Goal: Contribute content: Contribute content

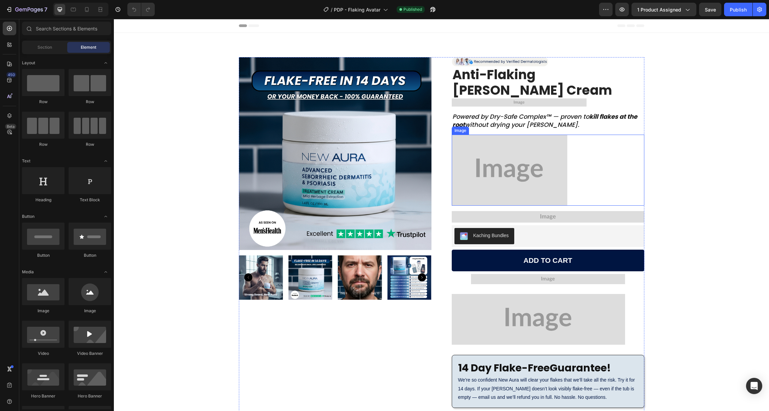
click at [552, 143] on img at bounding box center [510, 170] width 116 height 71
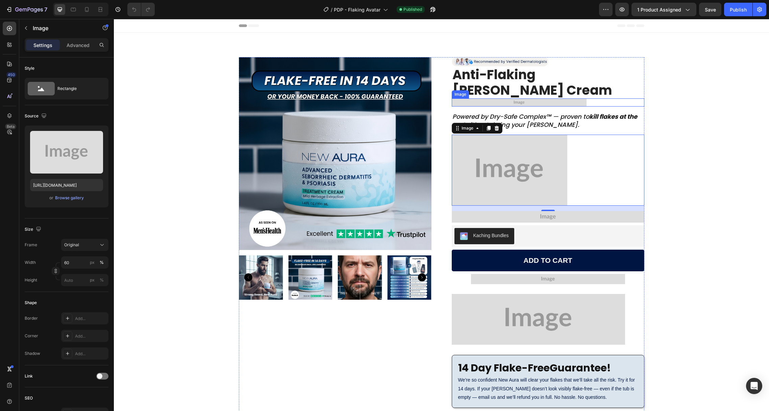
click at [512, 98] on img at bounding box center [519, 102] width 135 height 8
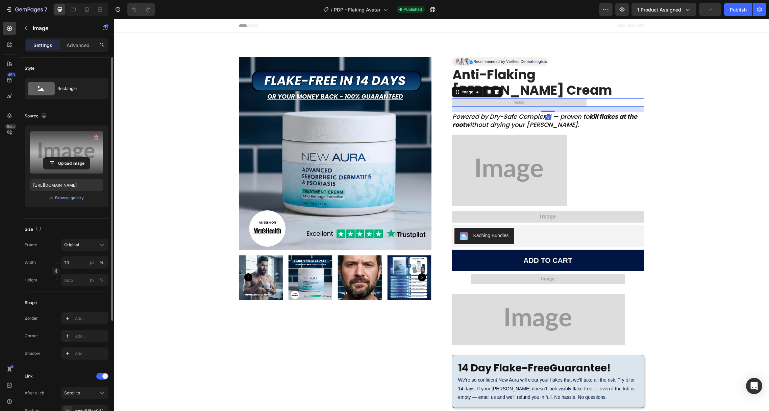
click at [72, 147] on label at bounding box center [66, 152] width 73 height 43
click at [72, 157] on input "file" at bounding box center [66, 162] width 47 height 11
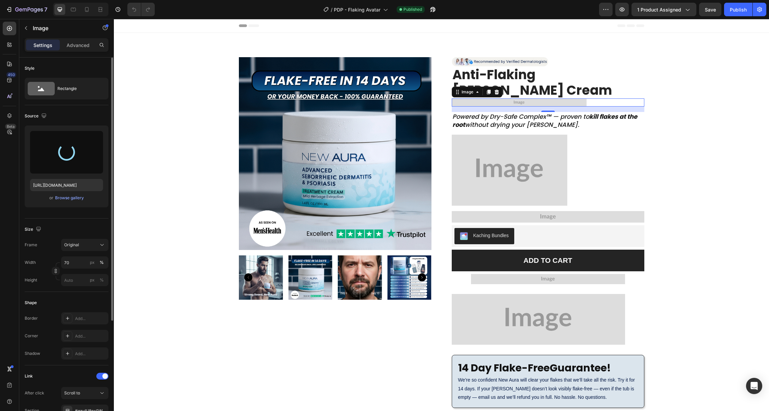
type input "[URL][DOMAIN_NAME]"
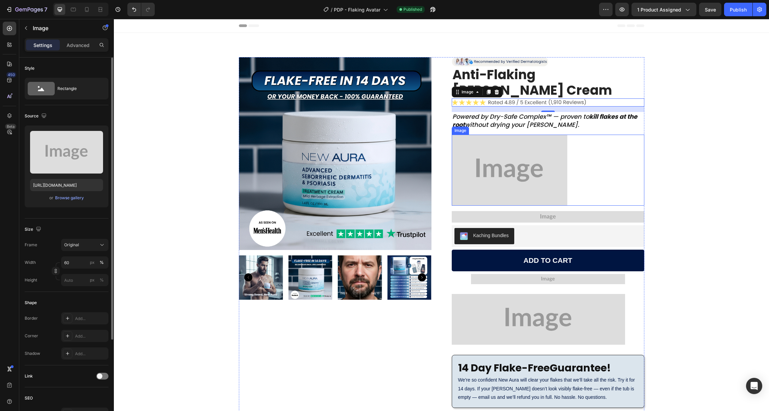
click at [504, 152] on img at bounding box center [510, 170] width 116 height 71
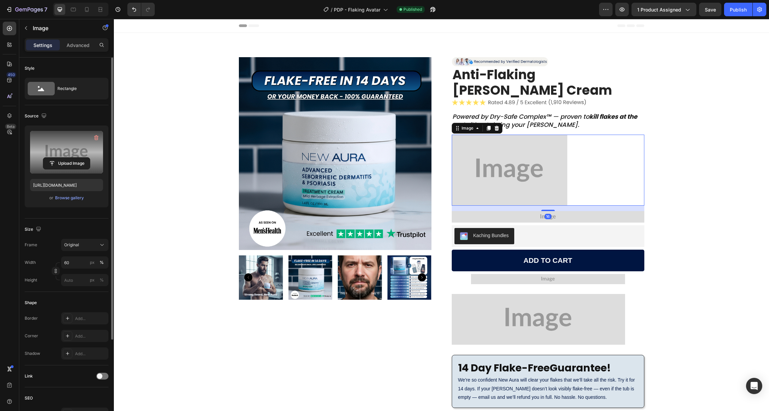
click at [73, 145] on label at bounding box center [66, 152] width 73 height 43
click at [73, 157] on input "file" at bounding box center [66, 162] width 47 height 11
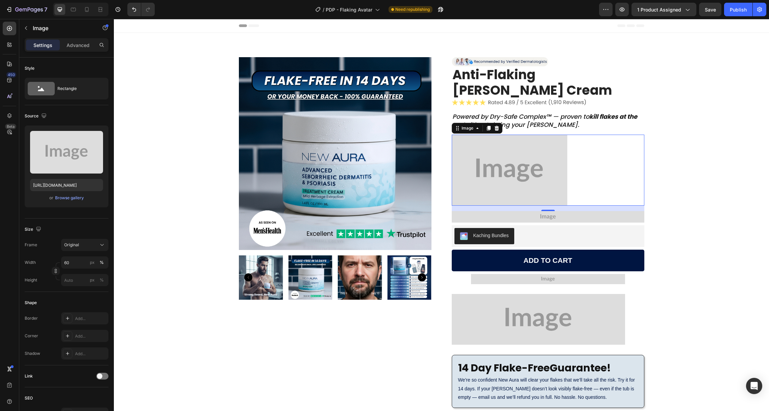
type input "[URL][DOMAIN_NAME]"
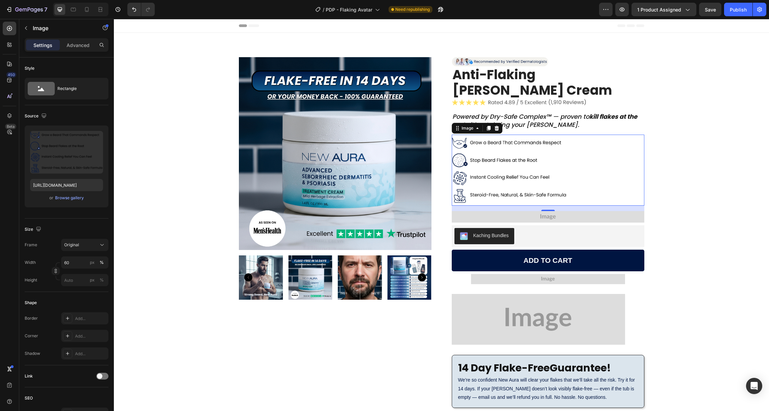
click at [508, 211] on img at bounding box center [548, 216] width 193 height 11
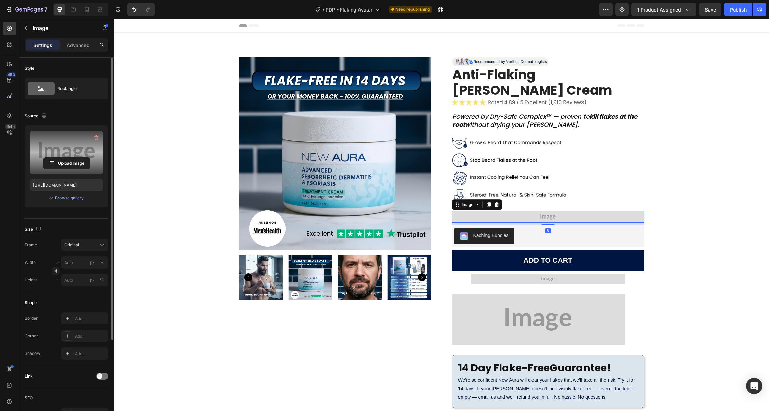
click at [48, 140] on label at bounding box center [66, 152] width 73 height 43
click at [48, 157] on input "file" at bounding box center [66, 162] width 47 height 11
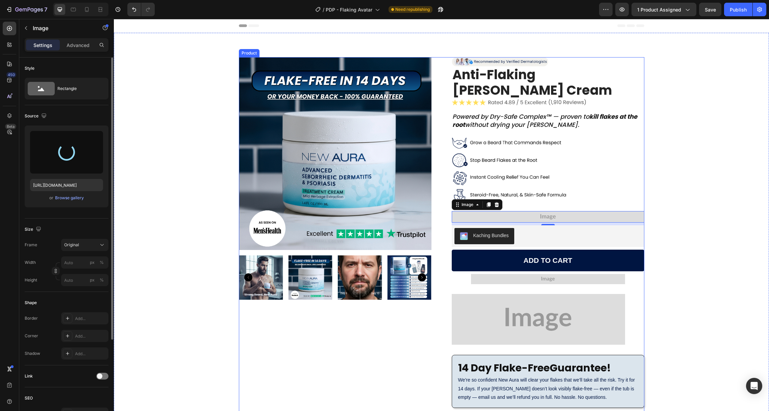
type input "[URL][DOMAIN_NAME]"
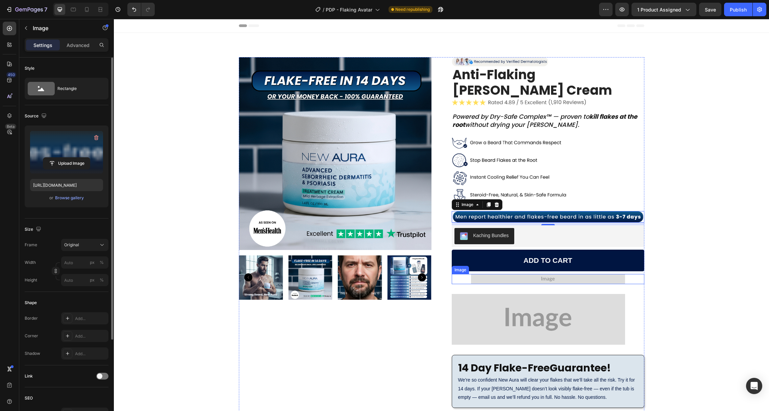
click at [501, 274] on img at bounding box center [548, 279] width 154 height 10
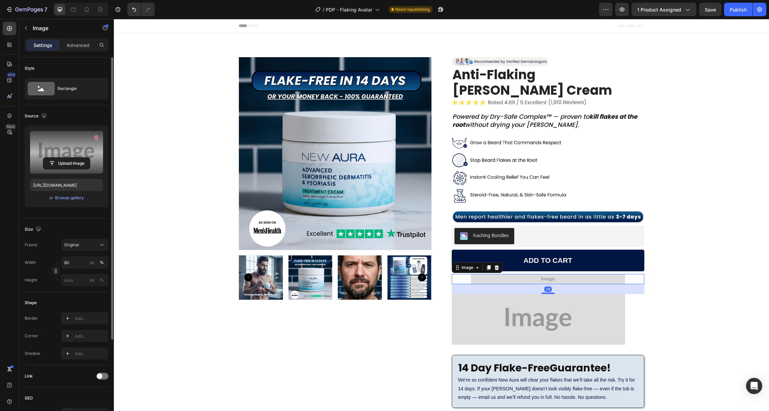
click at [70, 152] on label at bounding box center [66, 152] width 73 height 43
click at [70, 157] on input "file" at bounding box center [66, 162] width 47 height 11
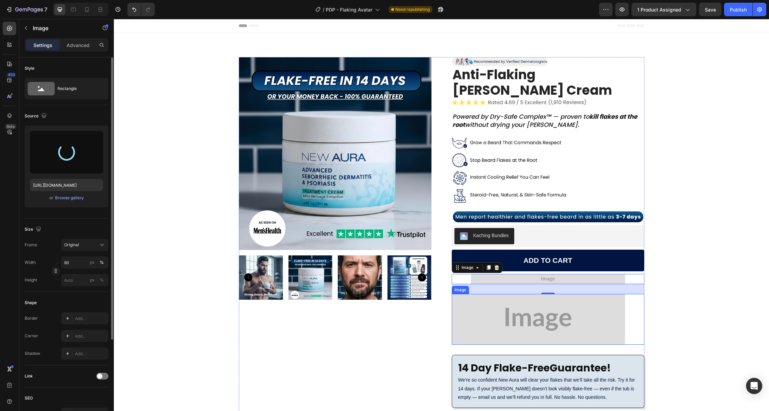
type input "[URL][DOMAIN_NAME]"
click at [503, 304] on img at bounding box center [538, 319] width 173 height 51
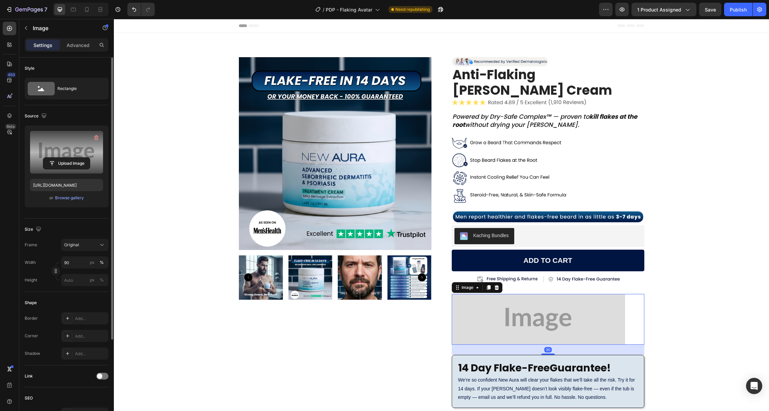
click at [77, 145] on label at bounding box center [66, 152] width 73 height 43
click at [77, 157] on input "file" at bounding box center [66, 162] width 47 height 11
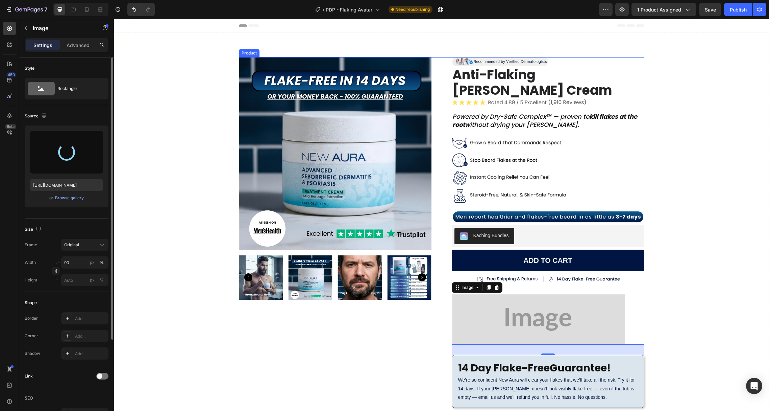
type input "[URL][DOMAIN_NAME]"
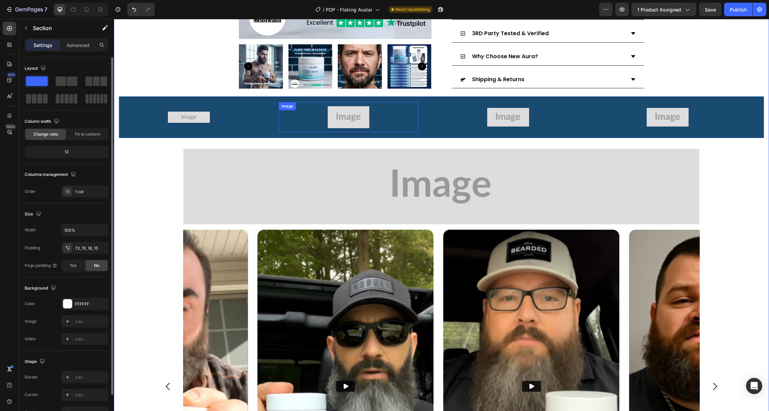
scroll to position [514, 0]
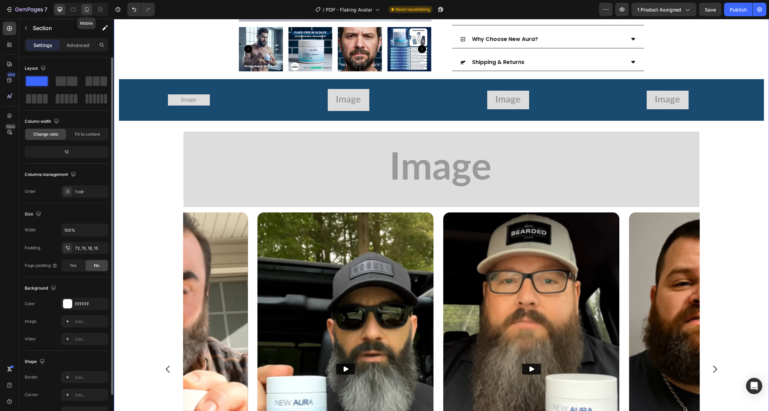
click at [87, 10] on icon at bounding box center [86, 9] width 7 height 7
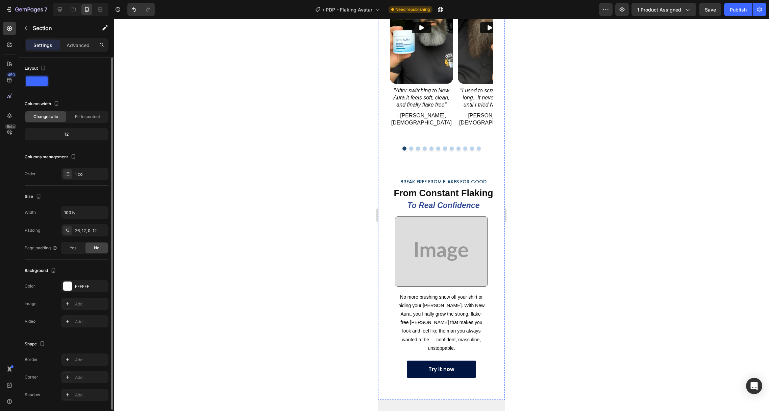
scroll to position [754, 0]
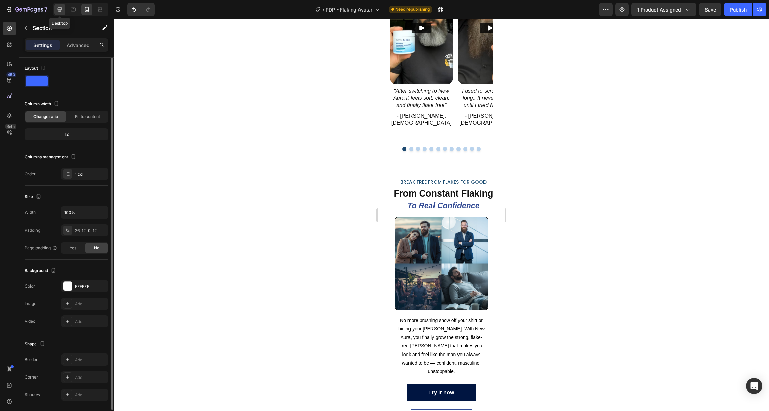
click at [61, 7] on icon at bounding box center [59, 9] width 7 height 7
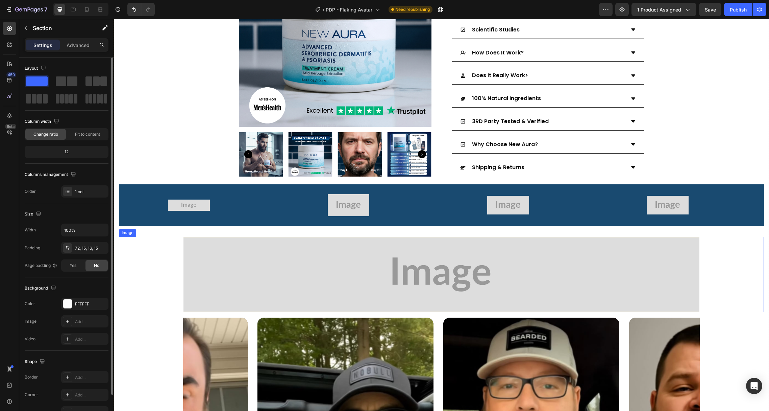
scroll to position [408, 0]
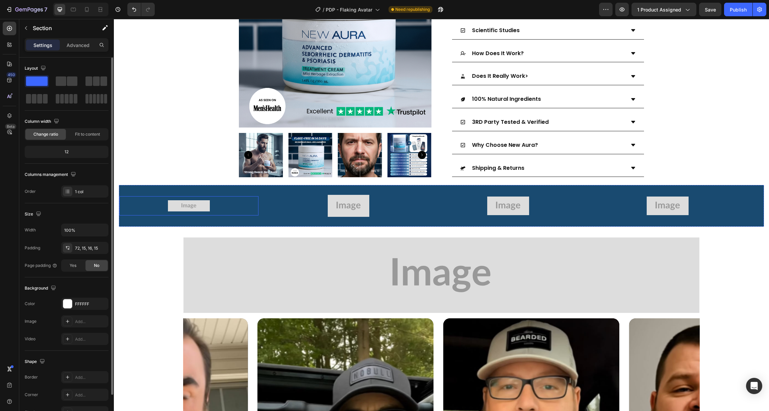
click at [190, 200] on img at bounding box center [189, 205] width 42 height 11
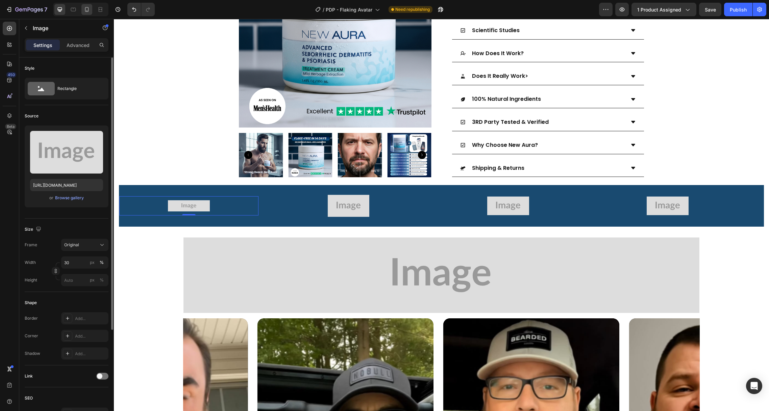
click at [88, 8] on icon at bounding box center [86, 9] width 7 height 7
type input "60"
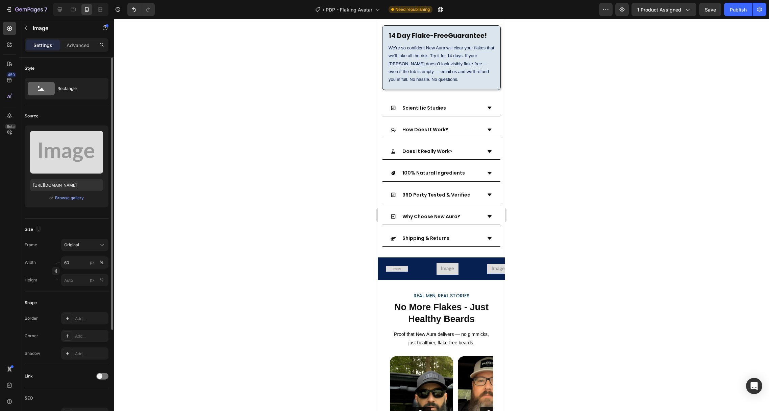
scroll to position [369, 0]
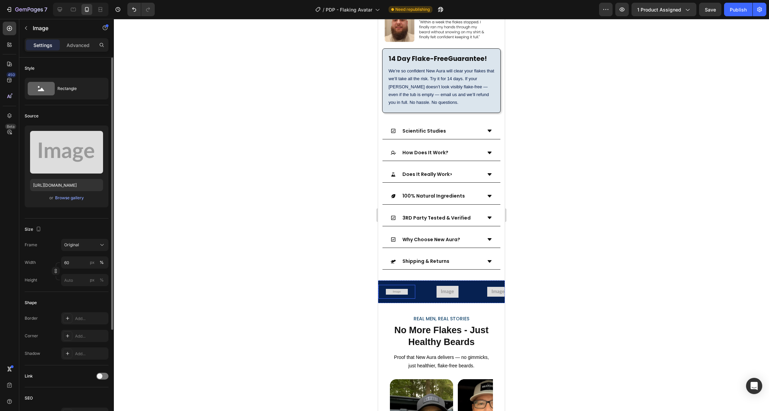
click at [399, 285] on div "Image" at bounding box center [396, 292] width 37 height 14
click at [53, 184] on input "[URL][DOMAIN_NAME]" at bounding box center [66, 185] width 73 height 12
paste input "[DOMAIN_NAME][URL]"
type input "[URL][DOMAIN_NAME]"
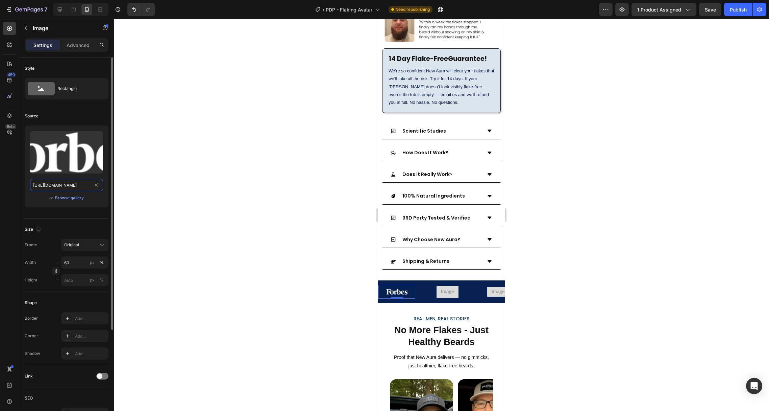
scroll to position [0, 210]
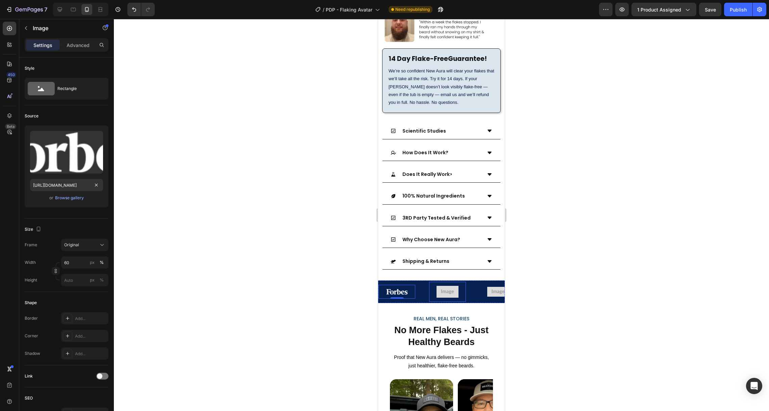
click at [447, 286] on img at bounding box center [448, 292] width 22 height 12
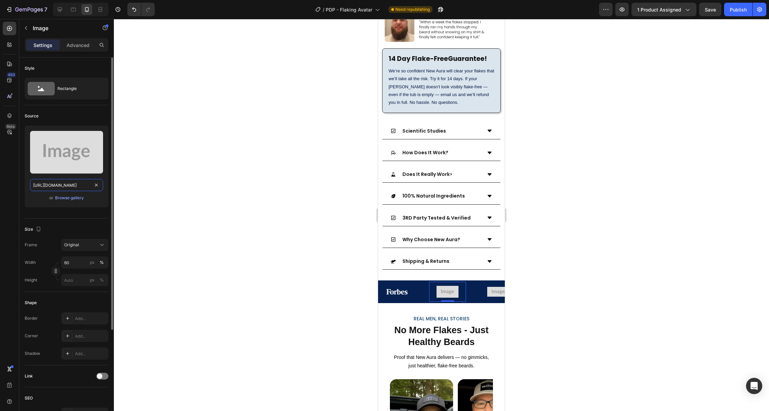
click at [46, 182] on input "[URL][DOMAIN_NAME]" at bounding box center [66, 185] width 73 height 12
paste input "[DOMAIN_NAME][URL]"
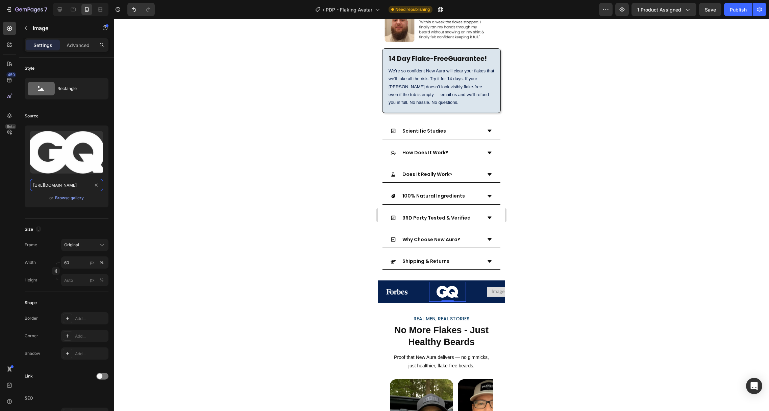
type input "[URL][DOMAIN_NAME]"
click at [492, 287] on img at bounding box center [498, 292] width 22 height 10
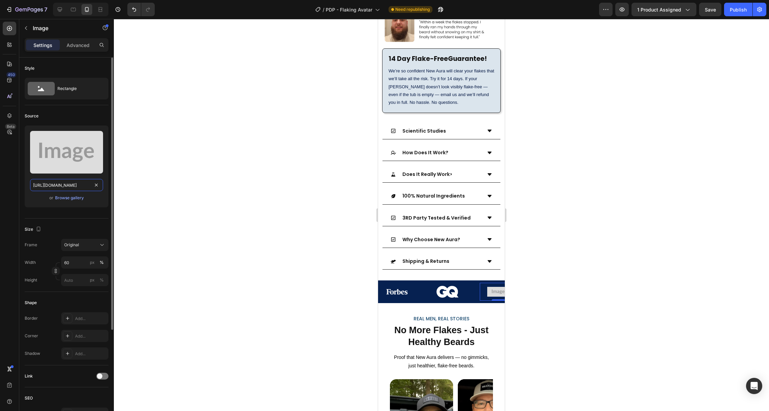
click at [58, 183] on input "[URL][DOMAIN_NAME]" at bounding box center [66, 185] width 73 height 12
paste input "[DOMAIN_NAME][URL]"
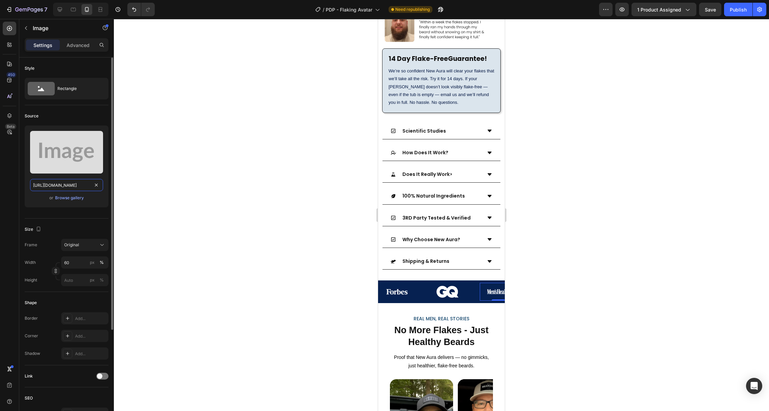
scroll to position [0, 207]
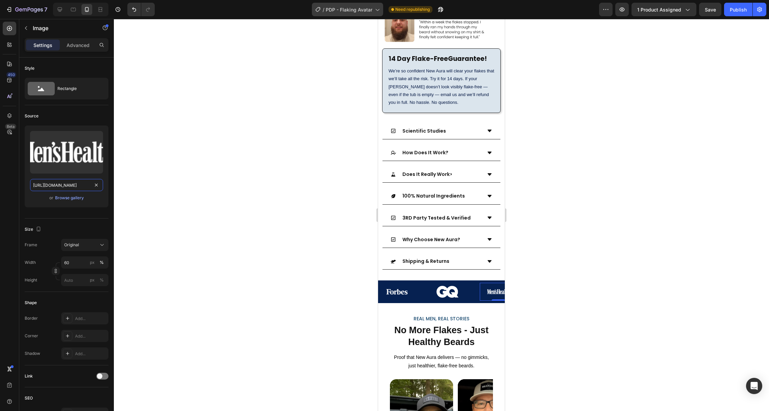
type input "[URL][DOMAIN_NAME]"
click at [375, 9] on icon at bounding box center [377, 9] width 7 height 7
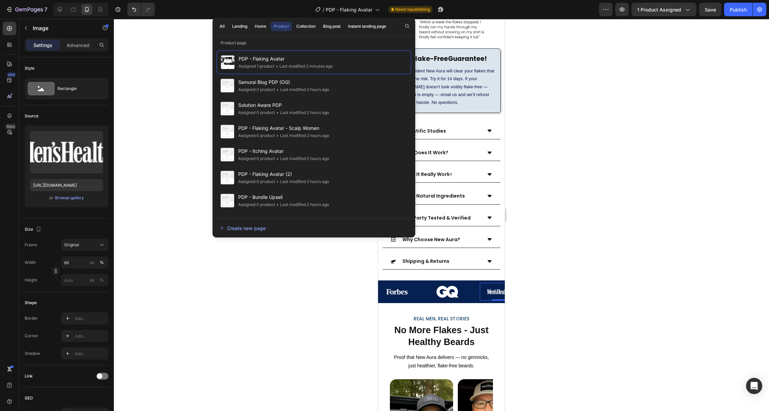
click at [540, 8] on div "/ PDP - Flaking Avatar Need republishing" at bounding box center [379, 10] width 439 height 14
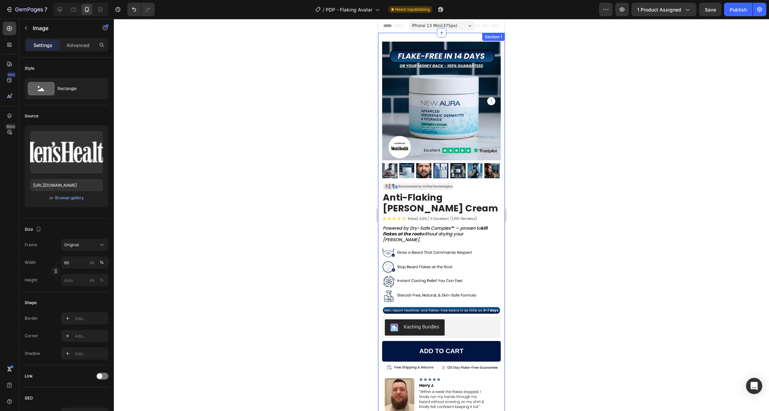
click at [441, 25] on span "iPhone 13 Mini ( 375 px)" at bounding box center [435, 25] width 46 height 7
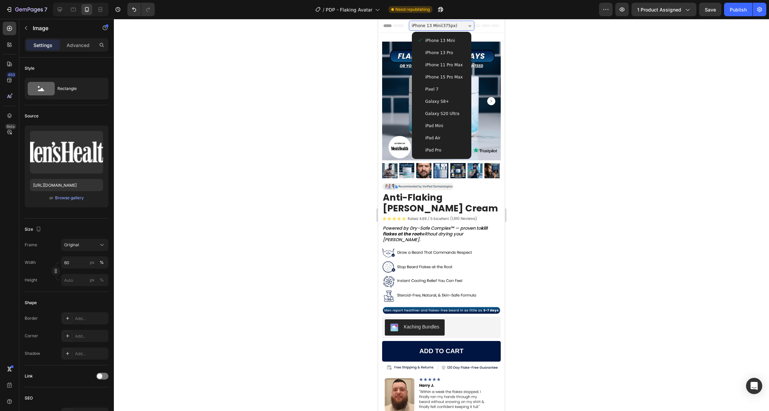
click at [440, 72] on div "iPhone 15 Pro Max" at bounding box center [442, 77] width 54 height 12
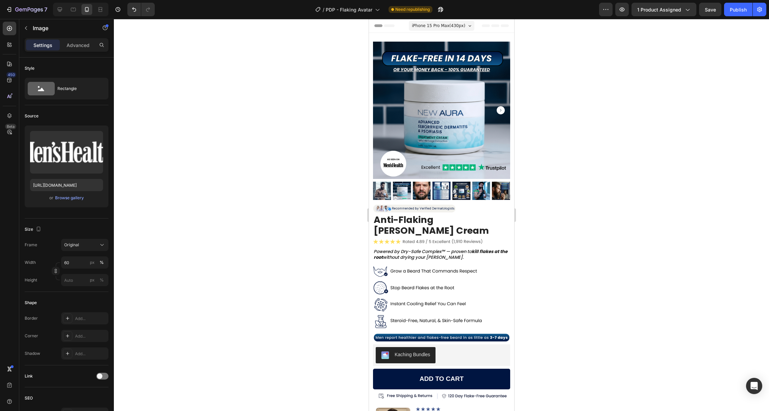
click at [307, 142] on div at bounding box center [441, 215] width 655 height 392
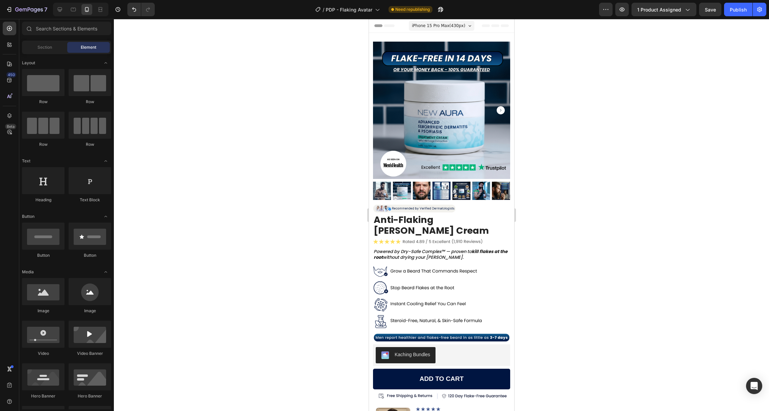
click at [450, 24] on span "iPhone 15 Pro Max ( 430 px)" at bounding box center [438, 25] width 53 height 7
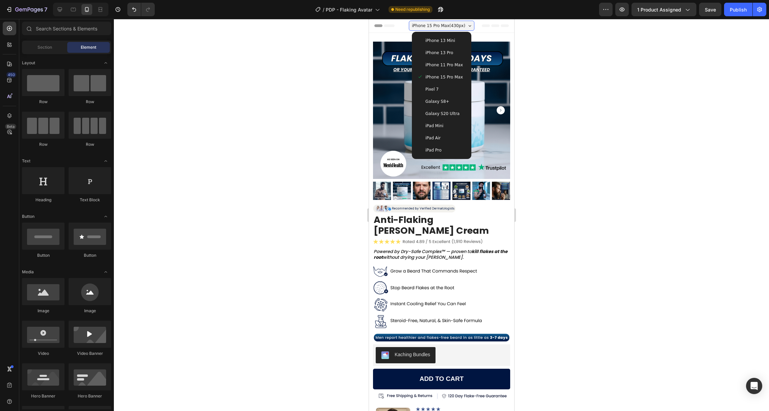
click at [437, 115] on span "Galaxy S20 Ultra" at bounding box center [442, 113] width 34 height 7
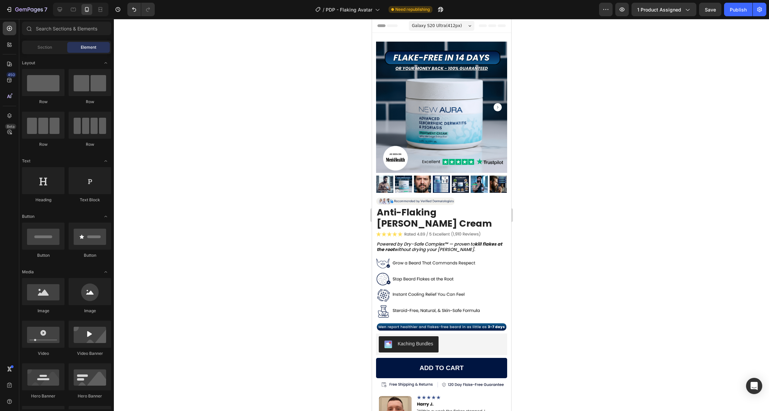
click at [435, 26] on span "Galaxy S20 Ultra ( 412 px)" at bounding box center [437, 25] width 50 height 7
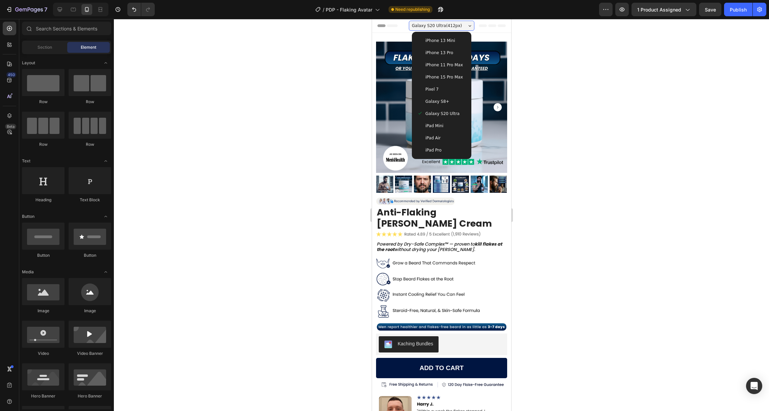
click at [438, 89] on div "Pixel 7" at bounding box center [441, 89] width 49 height 7
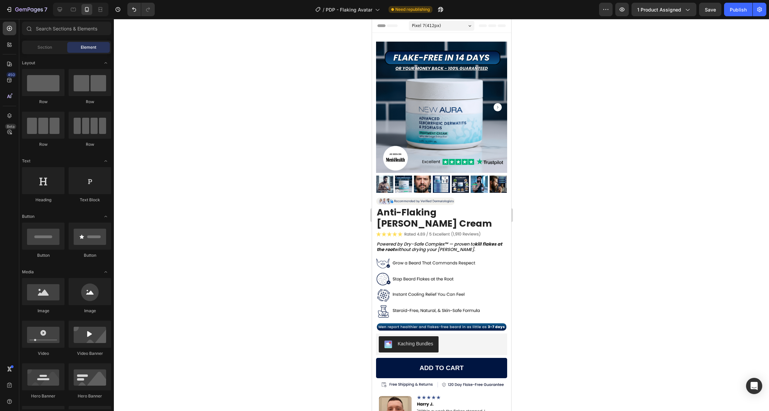
click at [441, 22] on div "Pixel 7 ( 412 px)" at bounding box center [442, 26] width 66 height 10
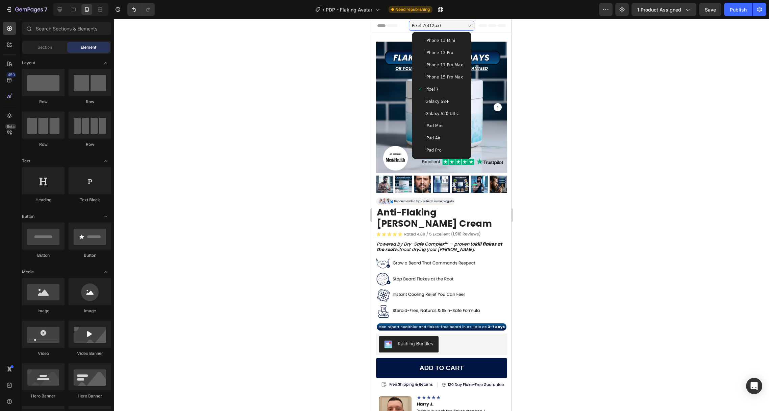
click at [440, 74] on span "iPhone 15 Pro Max" at bounding box center [444, 77] width 38 height 7
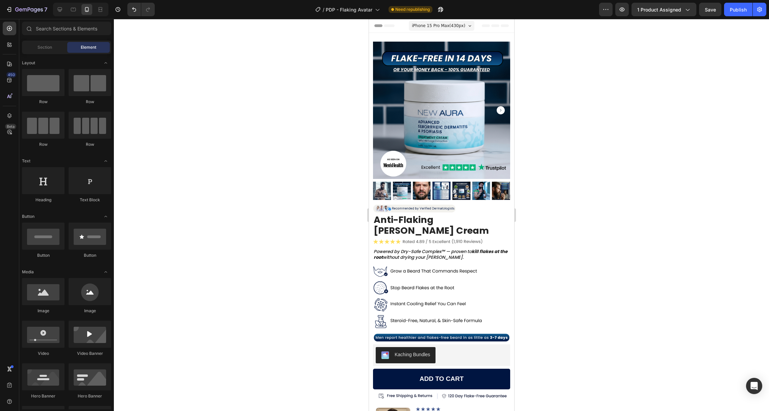
click at [447, 21] on div "iPhone 15 Pro Max ( 430 px)" at bounding box center [442, 26] width 66 height 10
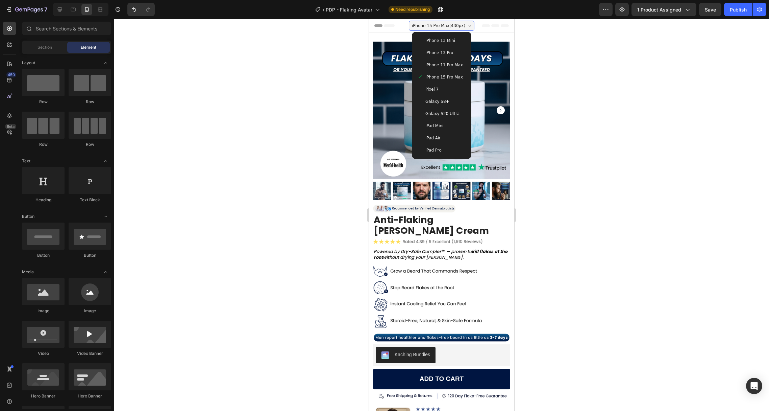
click at [444, 64] on span "iPhone 11 Pro Max" at bounding box center [444, 65] width 38 height 7
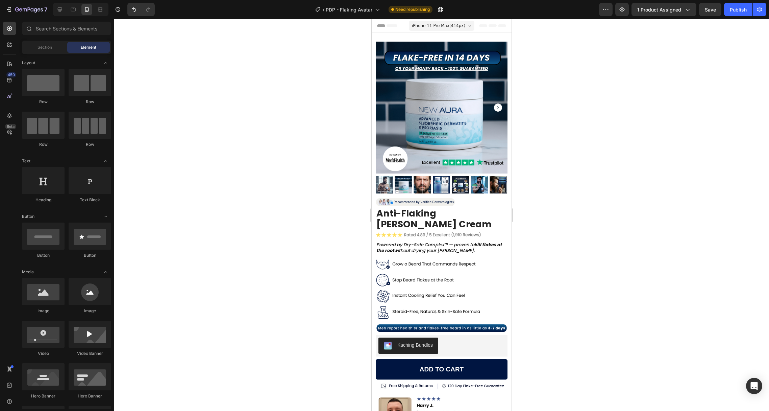
click at [445, 22] on div "iPhone 11 Pro Max ( 414 px)" at bounding box center [442, 26] width 66 height 10
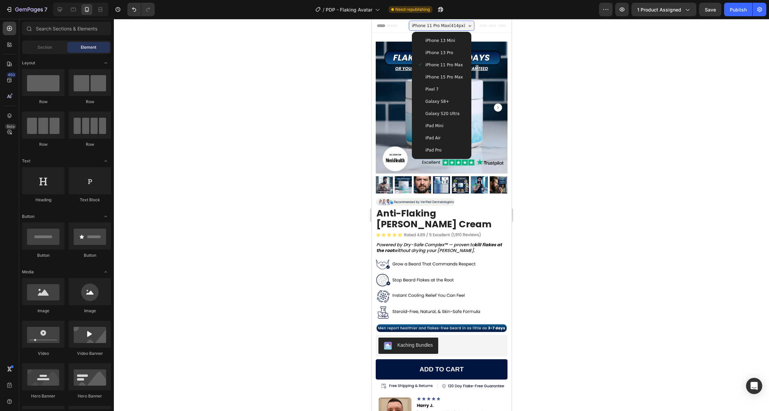
click at [445, 51] on span "iPhone 13 Pro" at bounding box center [439, 52] width 28 height 7
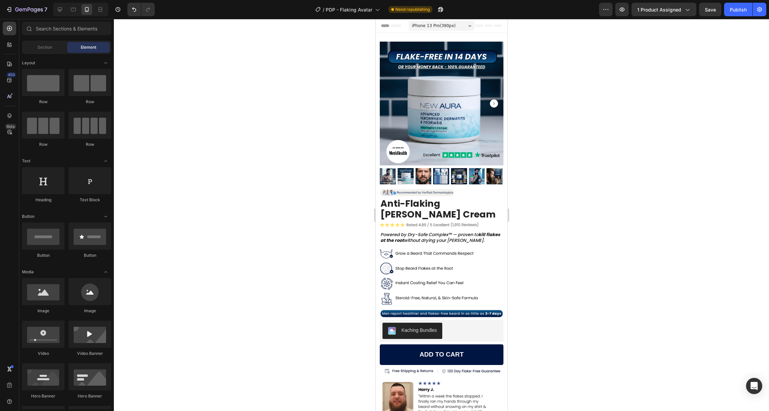
click at [447, 26] on span "iPhone 13 Pro ( 390 px)" at bounding box center [434, 25] width 44 height 7
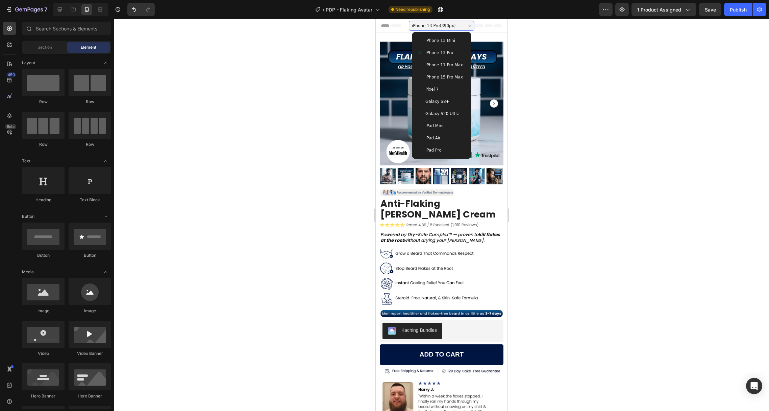
click at [444, 75] on span "iPhone 15 Pro Max" at bounding box center [444, 77] width 38 height 7
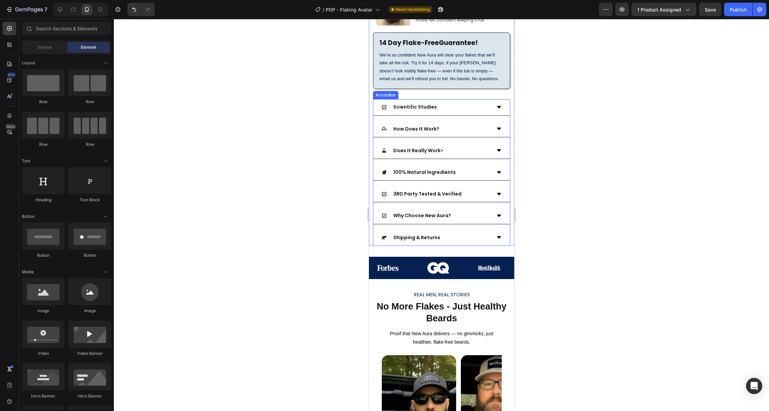
scroll to position [429, 0]
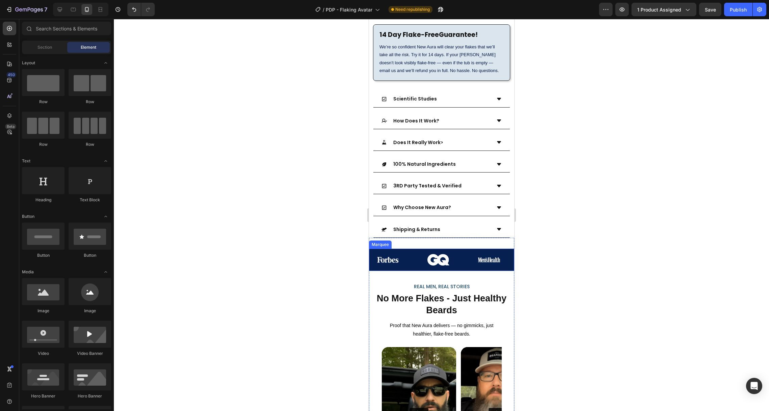
click at [458, 250] on div "Image" at bounding box center [445, 260] width 51 height 20
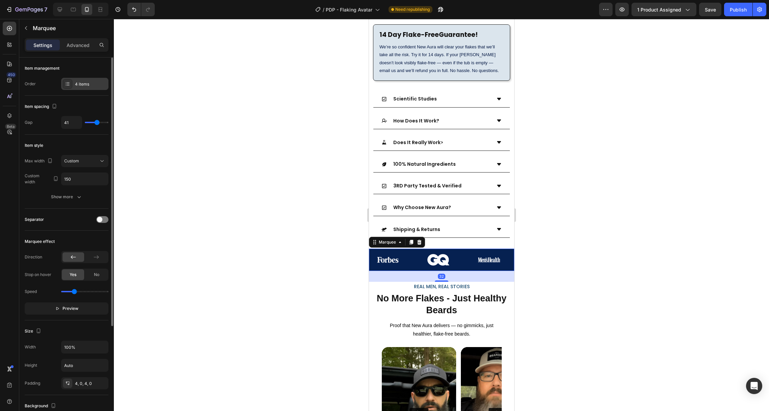
click at [73, 85] on div "4 items" at bounding box center [84, 84] width 47 height 12
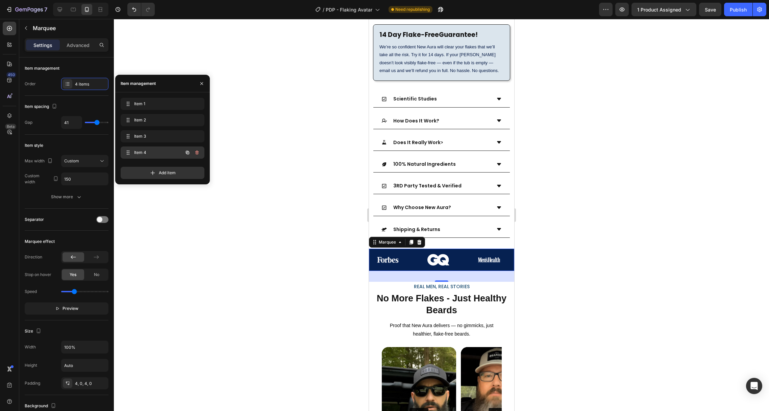
click at [153, 150] on span "Item 4" at bounding box center [153, 152] width 38 height 6
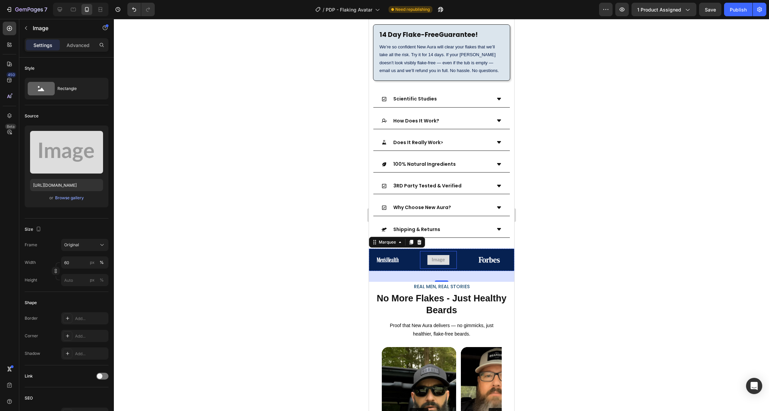
click at [439, 255] on img at bounding box center [438, 260] width 22 height 10
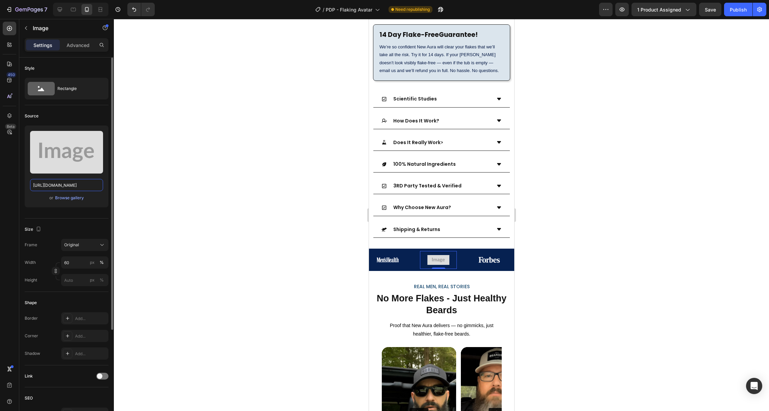
click at [45, 179] on input "[URL][DOMAIN_NAME]" at bounding box center [66, 185] width 73 height 12
click at [45, 184] on input "[URL][DOMAIN_NAME]" at bounding box center [66, 185] width 73 height 12
paste input "[DOMAIN_NAME][URL]"
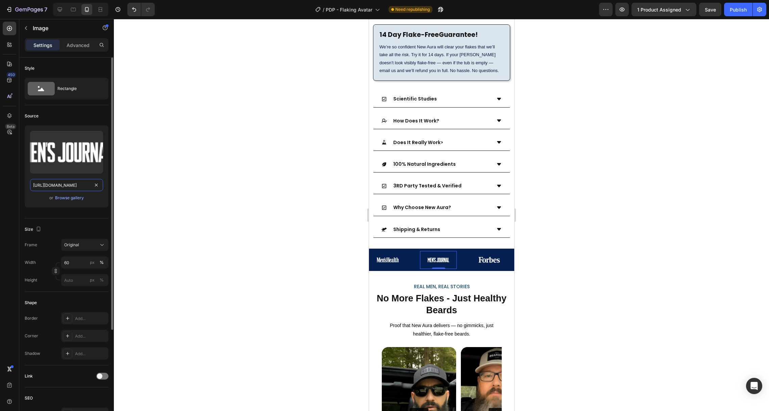
scroll to position [0, 211]
type input "[URL][DOMAIN_NAME]"
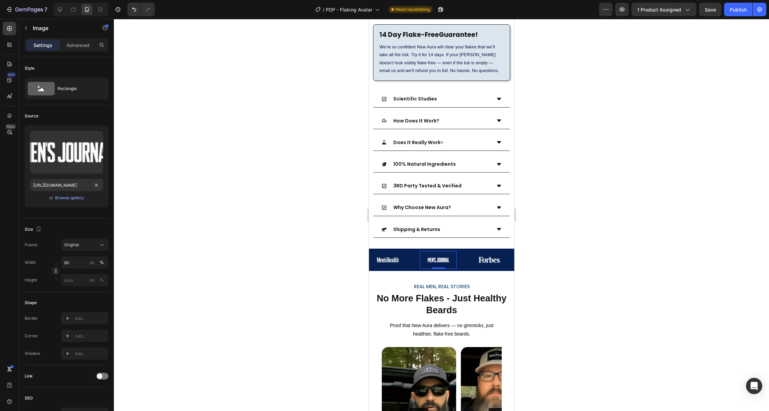
click at [259, 230] on div at bounding box center [441, 215] width 655 height 392
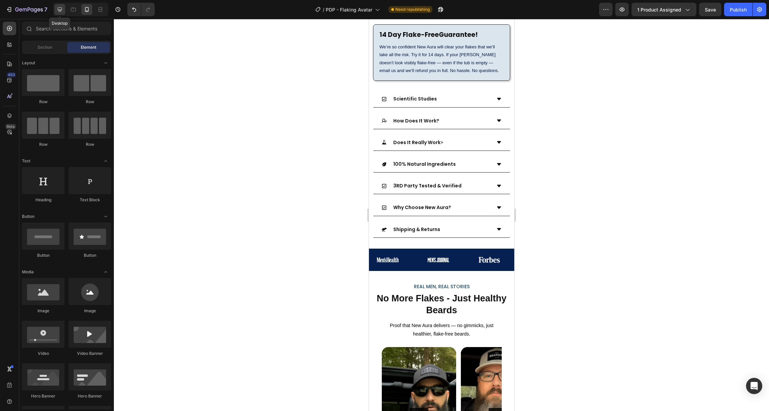
click at [60, 7] on icon at bounding box center [60, 9] width 4 height 4
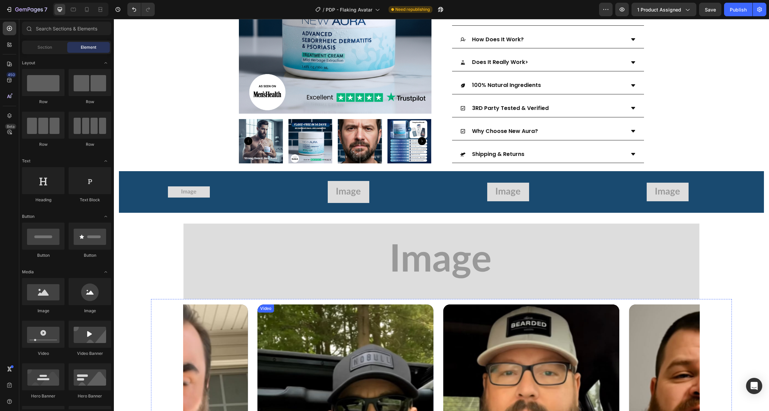
scroll to position [408, 0]
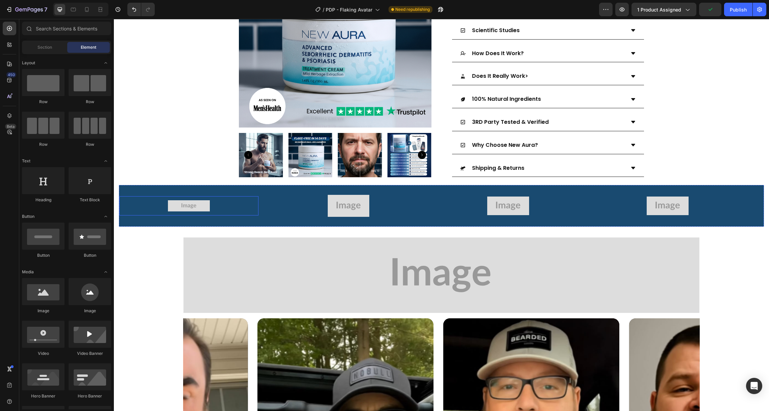
click at [171, 191] on div "Image Image Image Image" at bounding box center [438, 206] width 638 height 30
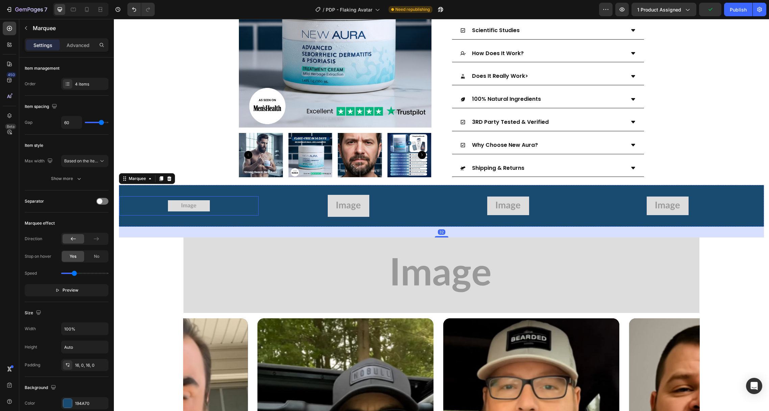
click at [179, 200] on img at bounding box center [189, 205] width 42 height 11
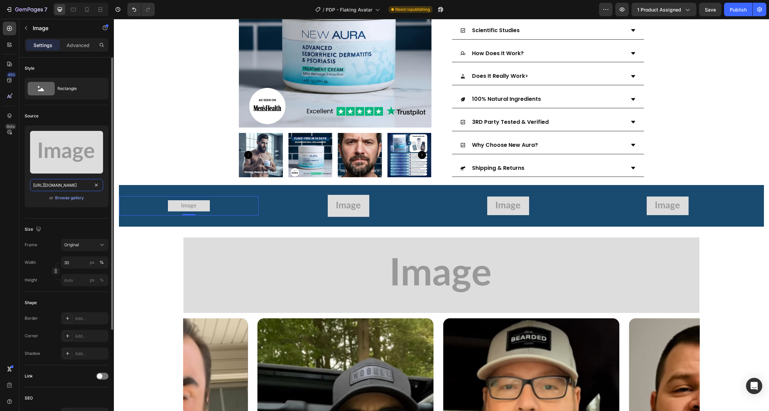
click at [59, 184] on input "[URL][DOMAIN_NAME]" at bounding box center [66, 185] width 73 height 12
paste input "[DOMAIN_NAME][URL]"
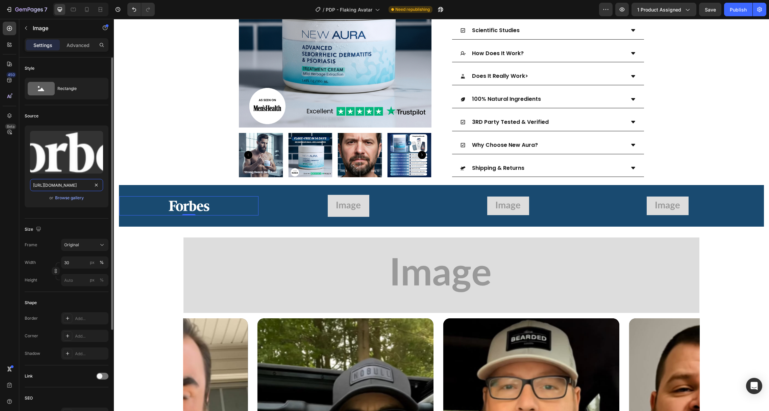
scroll to position [0, 210]
type input "[URL][DOMAIN_NAME]"
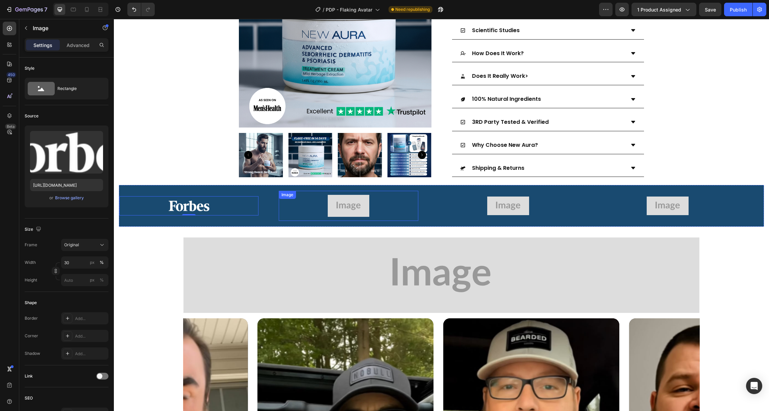
click at [334, 195] on img at bounding box center [349, 206] width 42 height 22
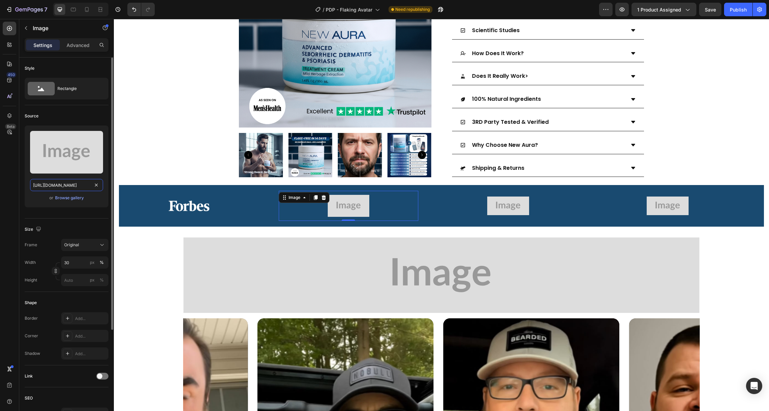
click at [44, 186] on input "[URL][DOMAIN_NAME]" at bounding box center [66, 185] width 73 height 12
paste input "[DOMAIN_NAME][URL]"
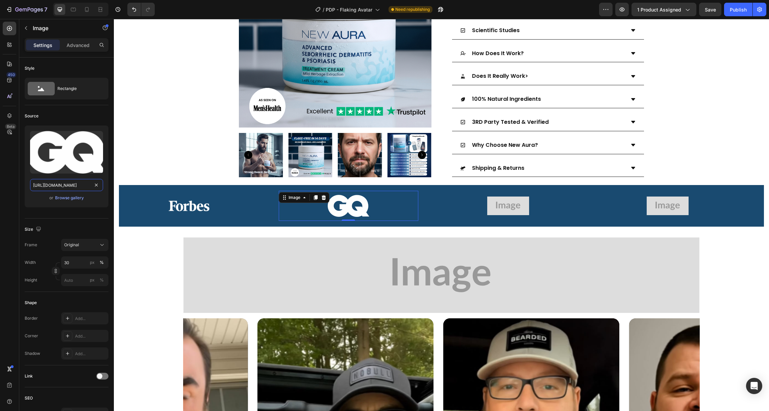
scroll to position [0, 210]
type input "[URL][DOMAIN_NAME]"
click at [511, 196] on img at bounding box center [508, 205] width 42 height 19
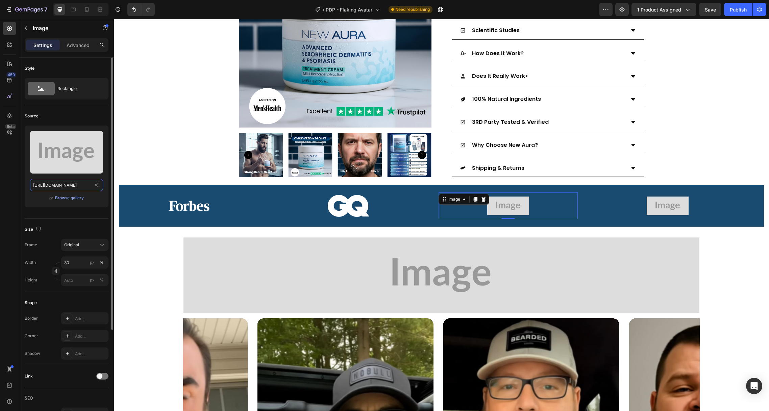
click at [58, 186] on input "[URL][DOMAIN_NAME]" at bounding box center [66, 185] width 73 height 12
paste input "[DOMAIN_NAME][URL]"
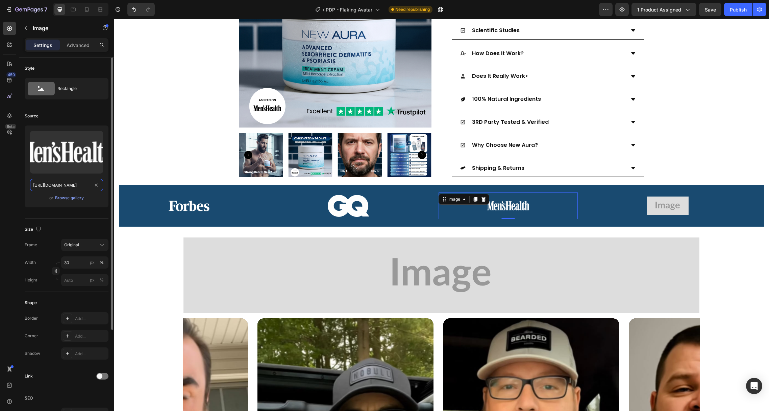
scroll to position [0, 207]
type input "[URL][DOMAIN_NAME]"
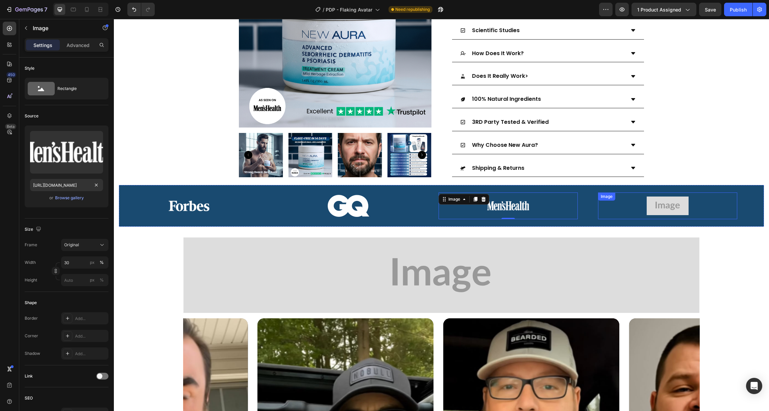
click at [655, 196] on img at bounding box center [668, 205] width 42 height 19
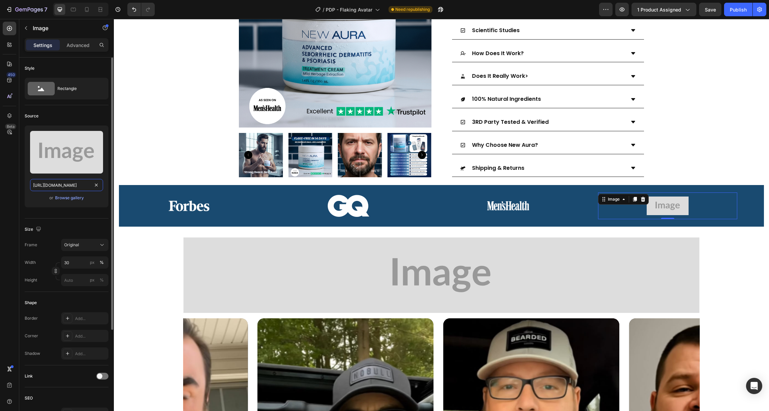
click at [64, 186] on input "[URL][DOMAIN_NAME]" at bounding box center [66, 185] width 73 height 12
paste input "[DOMAIN_NAME][URL]"
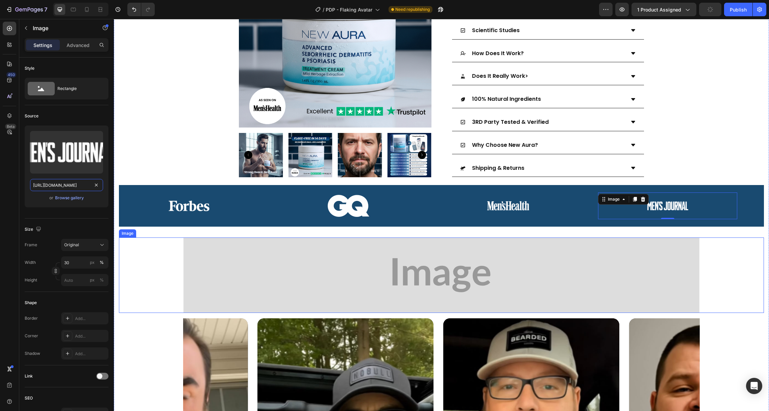
scroll to position [0, 211]
type input "[URL][DOMAIN_NAME]"
click at [228, 270] on img at bounding box center [442, 275] width 516 height 76
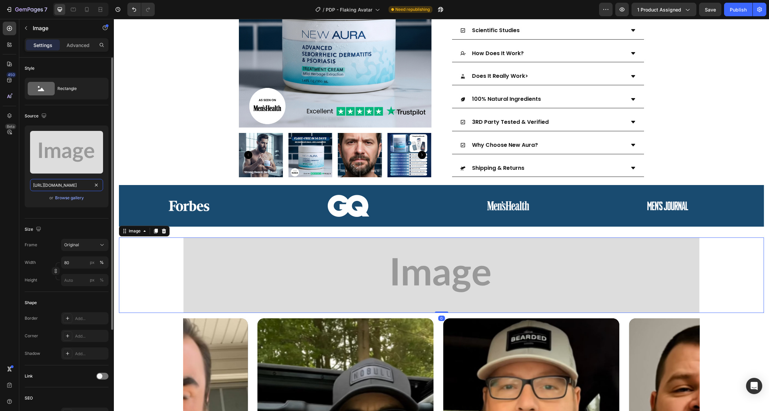
click at [59, 186] on input "[URL][DOMAIN_NAME]" at bounding box center [66, 185] width 73 height 12
paste input "[DOMAIN_NAME][URL]"
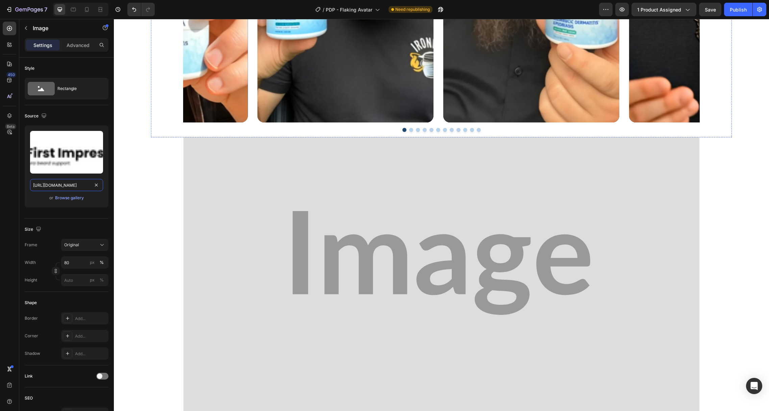
scroll to position [930, 0]
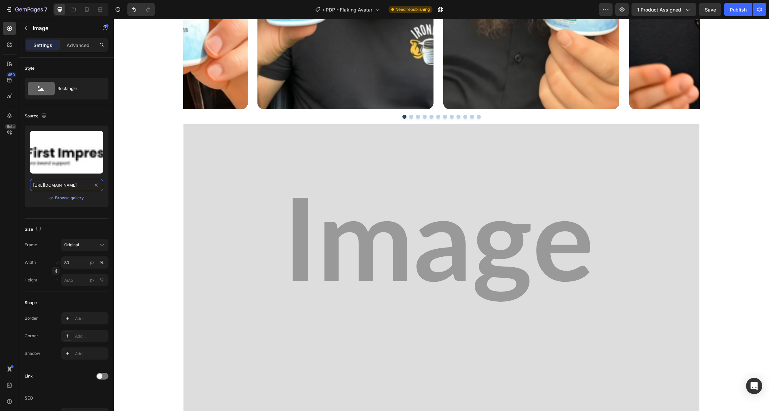
type input "[URL][DOMAIN_NAME]"
click at [258, 165] on img at bounding box center [442, 249] width 516 height 251
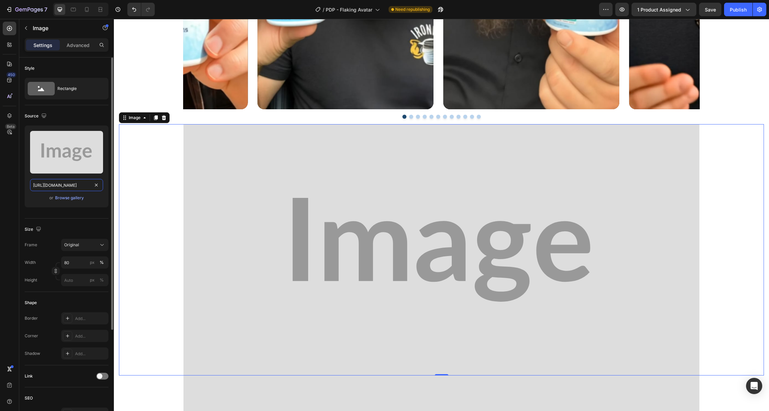
click at [61, 184] on input "[URL][DOMAIN_NAME]" at bounding box center [66, 185] width 73 height 12
paste input "[DOMAIN_NAME][URL]"
type input "[URL][DOMAIN_NAME]"
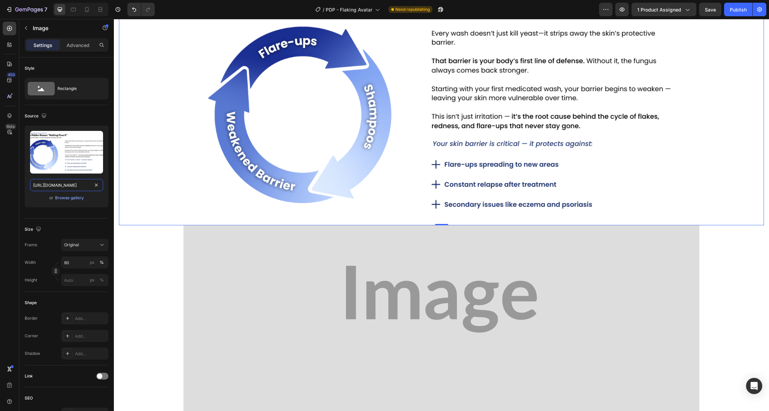
scroll to position [1083, 0]
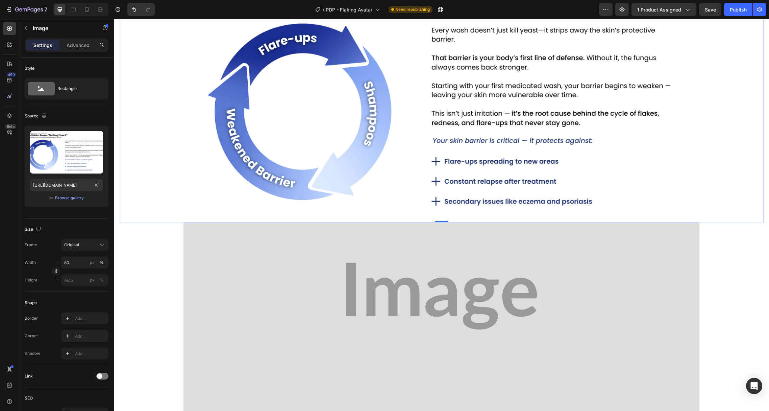
click at [272, 249] on img at bounding box center [442, 295] width 516 height 147
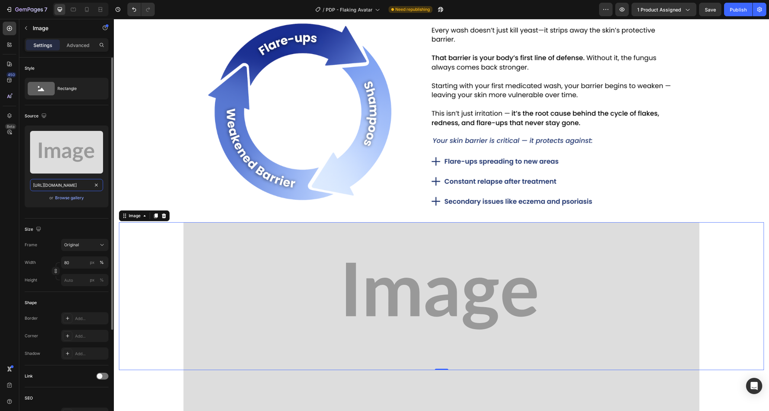
click at [54, 185] on input "[URL][DOMAIN_NAME]" at bounding box center [66, 185] width 73 height 12
paste input "[DOMAIN_NAME][URL]"
type input "[URL][DOMAIN_NAME]"
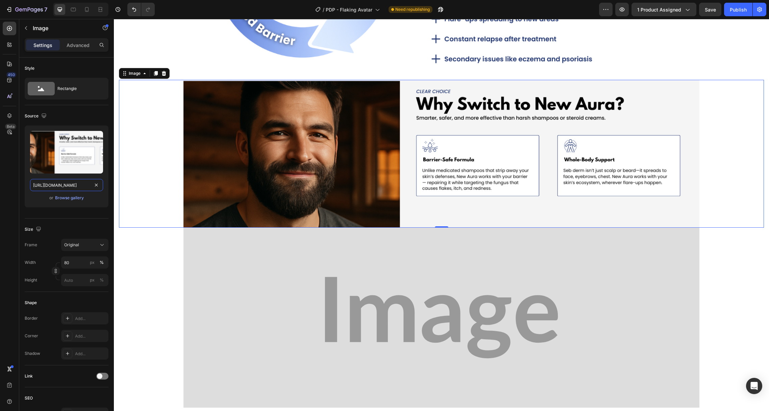
scroll to position [1226, 0]
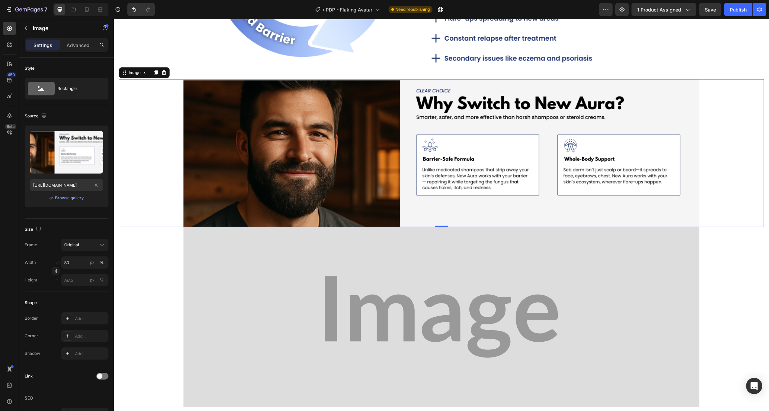
click at [258, 250] on img at bounding box center [442, 317] width 516 height 180
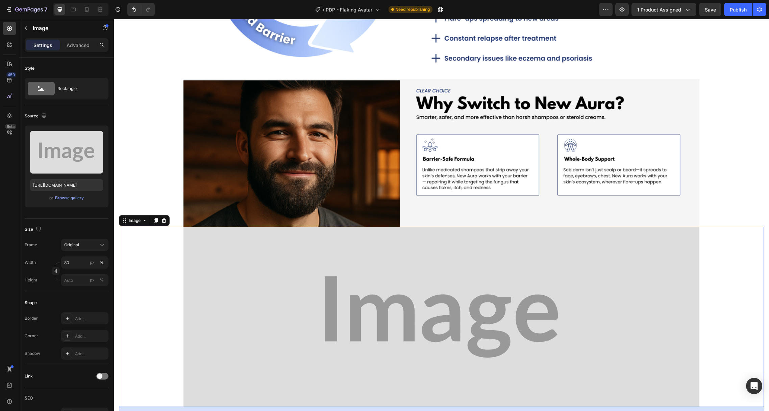
click at [272, 242] on img at bounding box center [442, 317] width 516 height 180
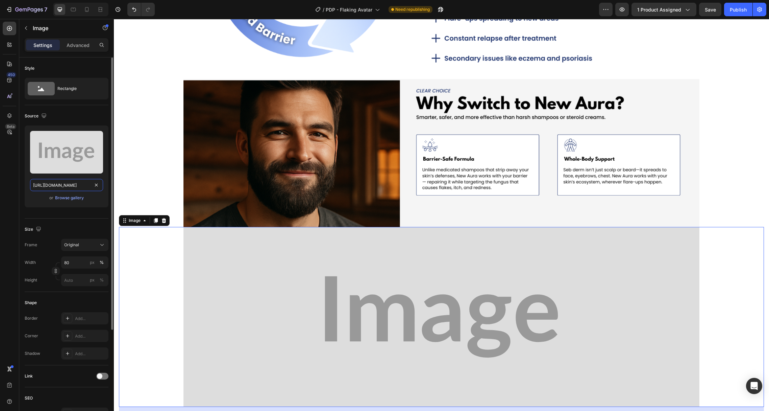
click at [56, 185] on input "[URL][DOMAIN_NAME]" at bounding box center [66, 185] width 73 height 12
paste input "[DOMAIN_NAME][URL]"
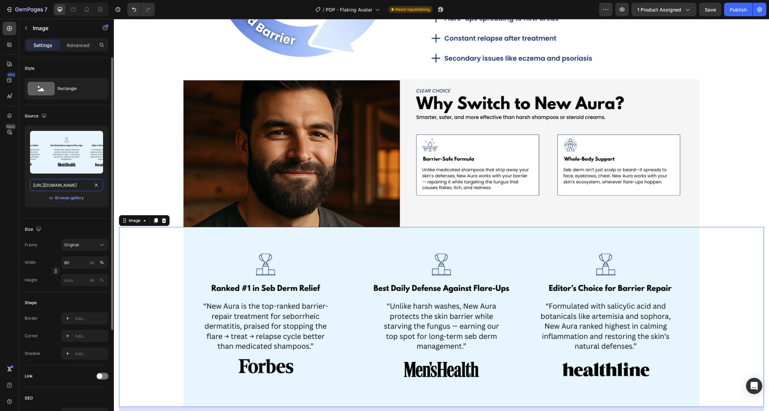
scroll to position [0, 207]
type input "[URL][DOMAIN_NAME]"
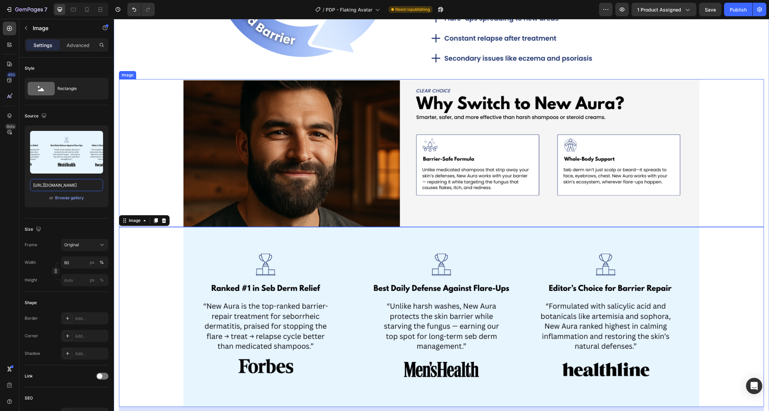
scroll to position [1364, 0]
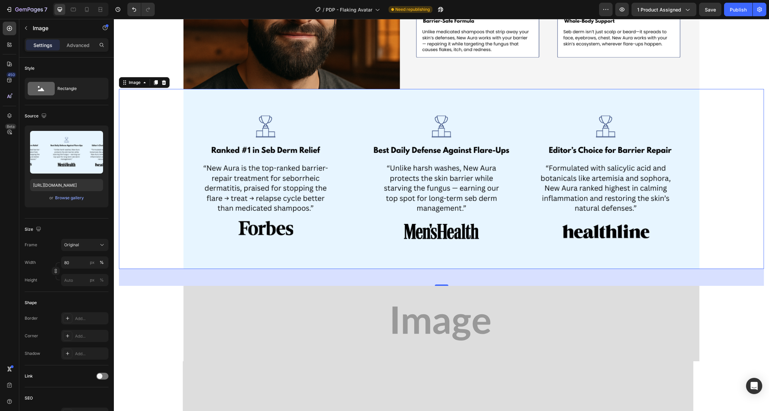
click at [286, 300] on img at bounding box center [442, 324] width 516 height 76
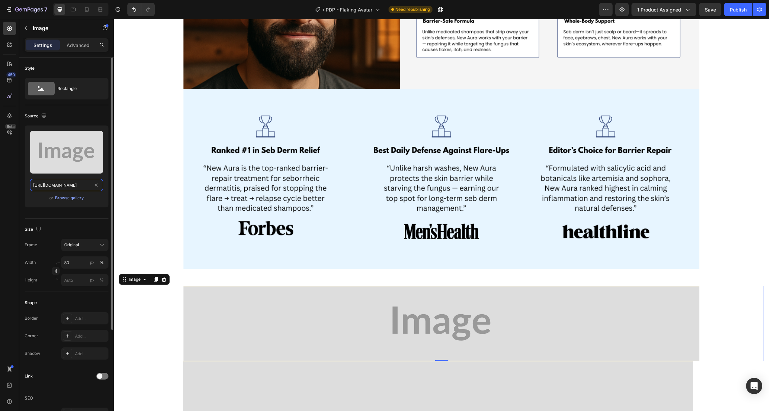
click at [60, 184] on input "[URL][DOMAIN_NAME]" at bounding box center [66, 185] width 73 height 12
paste input "[DOMAIN_NAME][URL]"
type input "[URL][DOMAIN_NAME]"
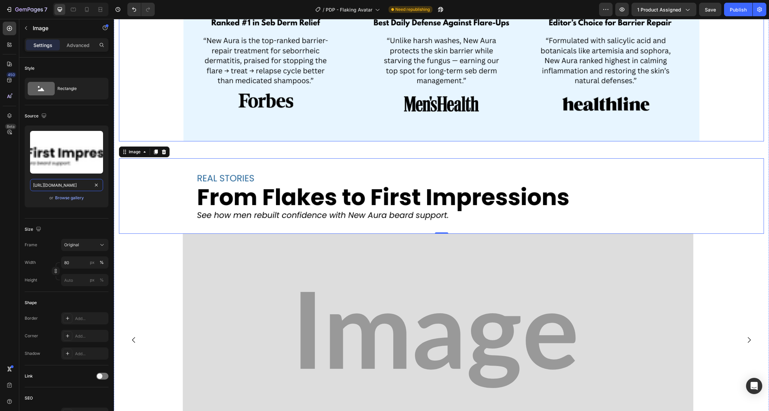
scroll to position [1516, 0]
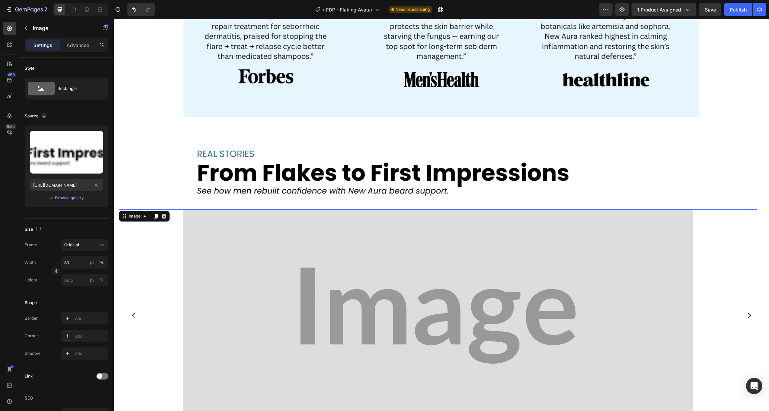
click at [208, 236] on img at bounding box center [438, 315] width 511 height 212
click at [241, 219] on img at bounding box center [438, 315] width 511 height 212
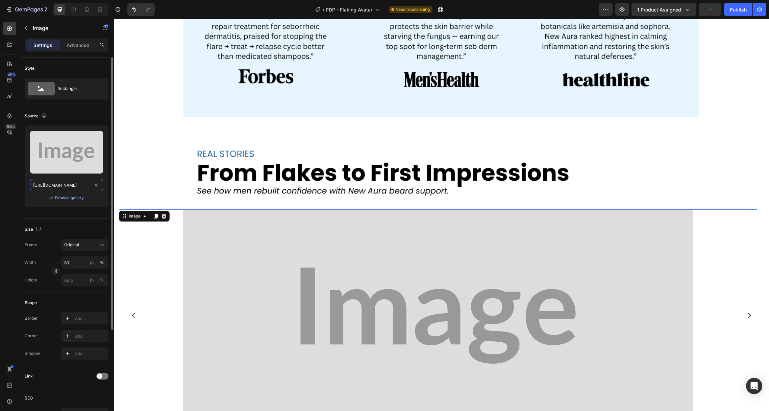
click at [67, 184] on input "[URL][DOMAIN_NAME]" at bounding box center [66, 185] width 73 height 12
paste input "[DOMAIN_NAME][URL]"
type input "[URL][DOMAIN_NAME]"
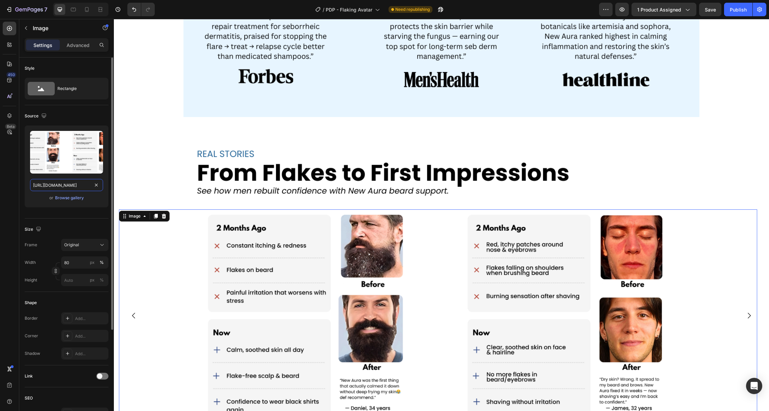
scroll to position [0, 207]
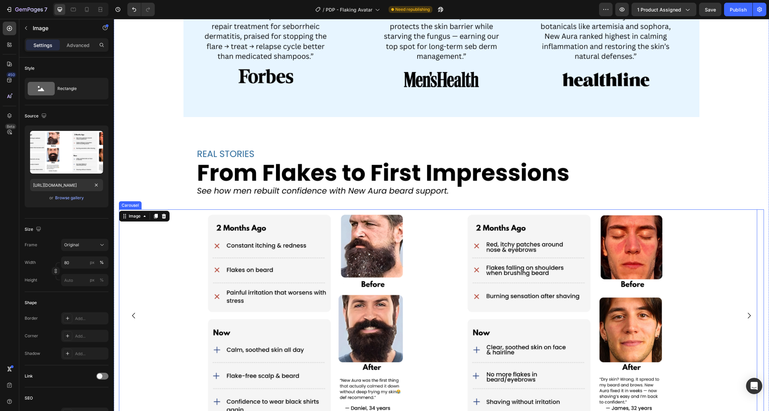
click at [436, 410] on button "Dot" at bounding box center [438, 414] width 4 height 4
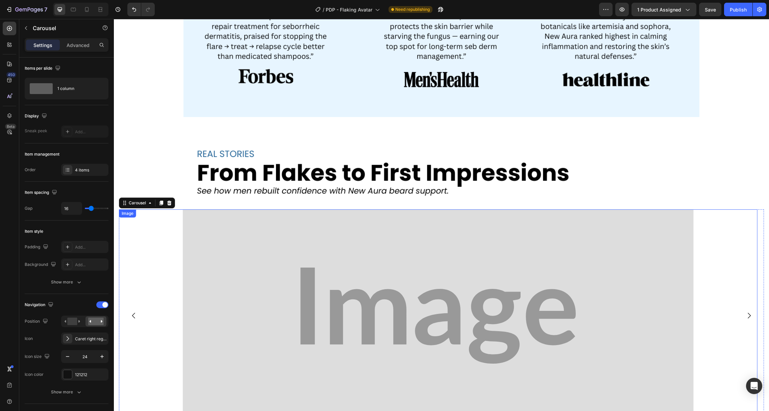
click at [349, 312] on img at bounding box center [438, 315] width 511 height 212
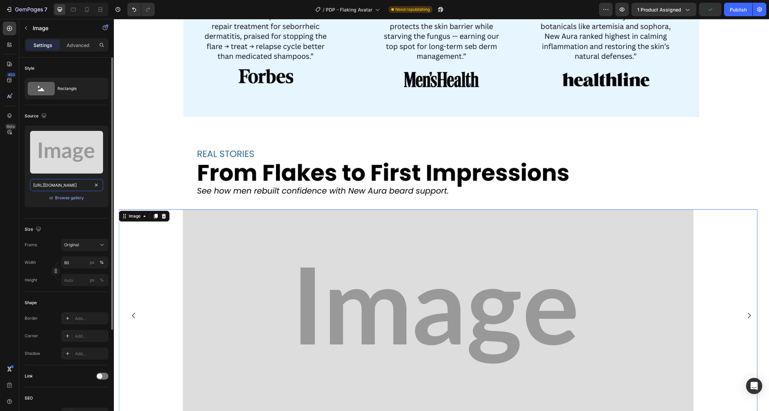
click at [54, 188] on input "[URL][DOMAIN_NAME]" at bounding box center [66, 185] width 73 height 12
paste input "[DOMAIN_NAME][URL]"
type input "[URL][DOMAIN_NAME]"
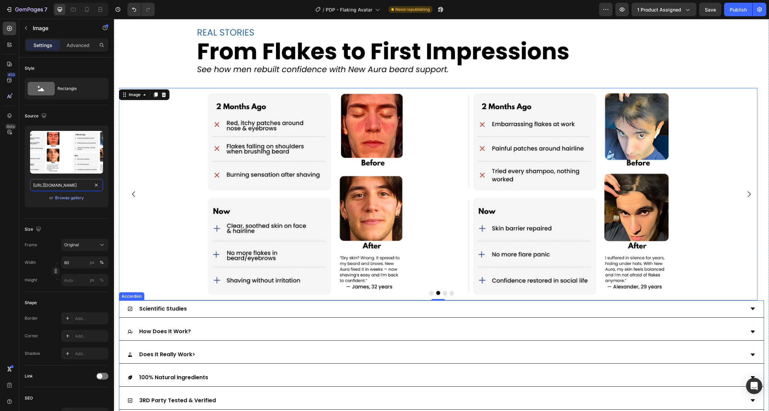
scroll to position [1630, 0]
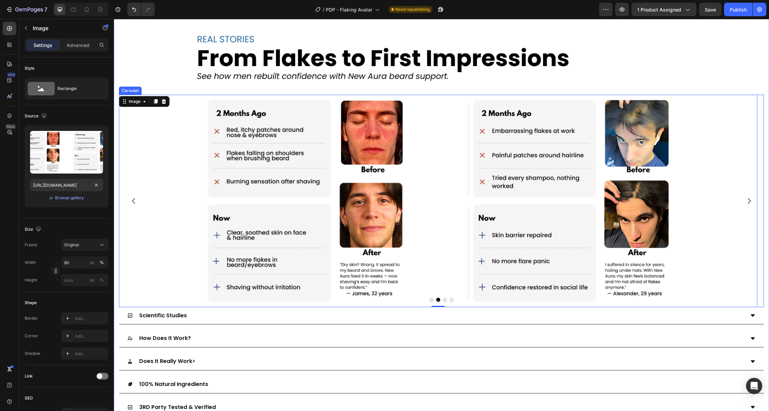
click at [443, 297] on button "Dot" at bounding box center [445, 299] width 4 height 4
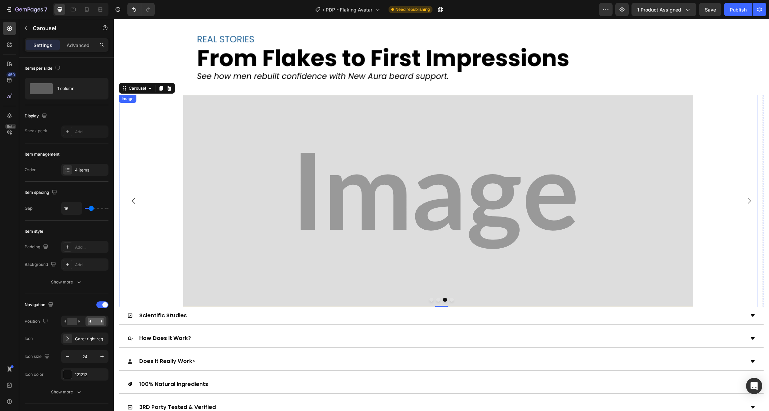
click at [329, 126] on img at bounding box center [438, 201] width 511 height 212
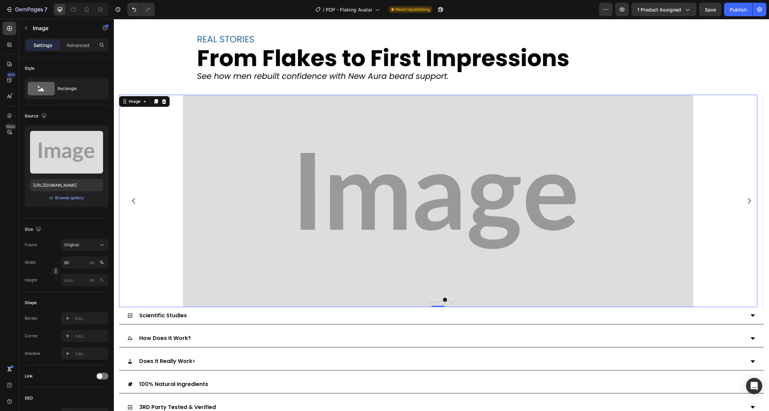
click at [277, 149] on img at bounding box center [438, 201] width 511 height 212
click at [162, 136] on div at bounding box center [438, 201] width 638 height 212
click at [168, 106] on div at bounding box center [438, 201] width 638 height 212
click at [12, 115] on icon at bounding box center [9, 115] width 7 height 7
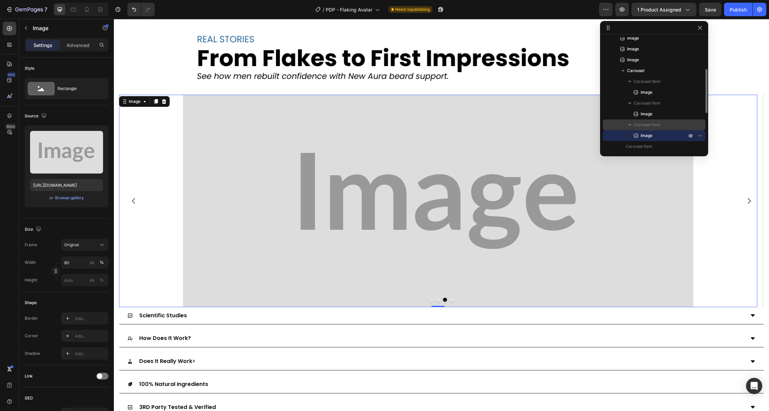
scroll to position [79, 0]
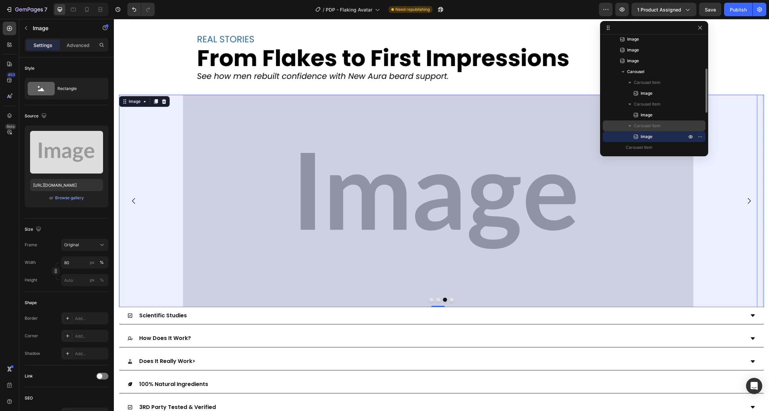
click at [638, 76] on div "Carousel" at bounding box center [654, 71] width 97 height 11
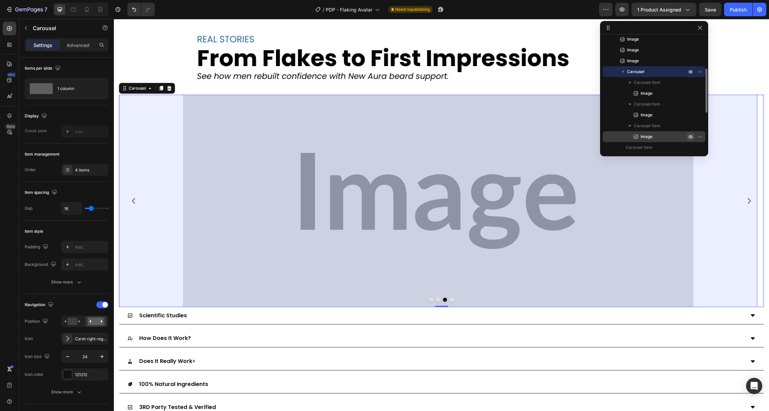
click at [692, 135] on icon "button" at bounding box center [690, 136] width 5 height 5
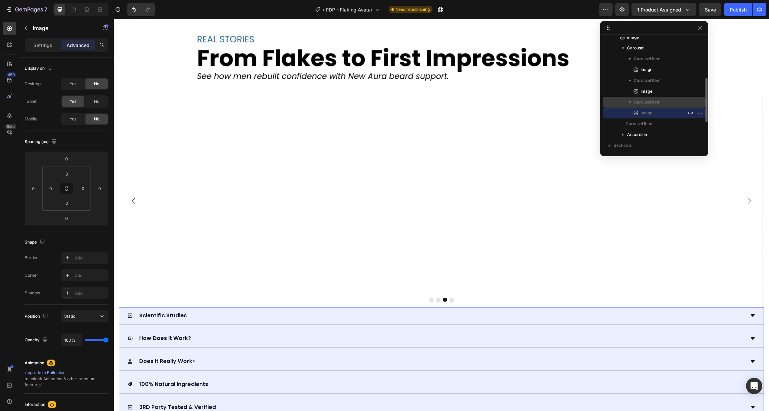
scroll to position [110, 0]
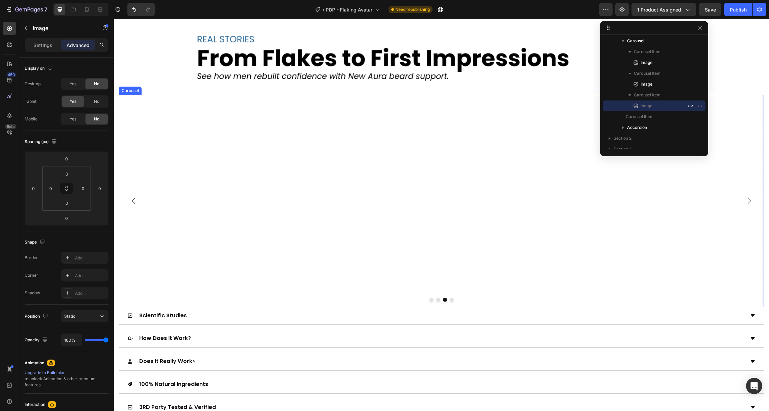
click at [447, 212] on div "Image 0" at bounding box center [438, 201] width 638 height 212
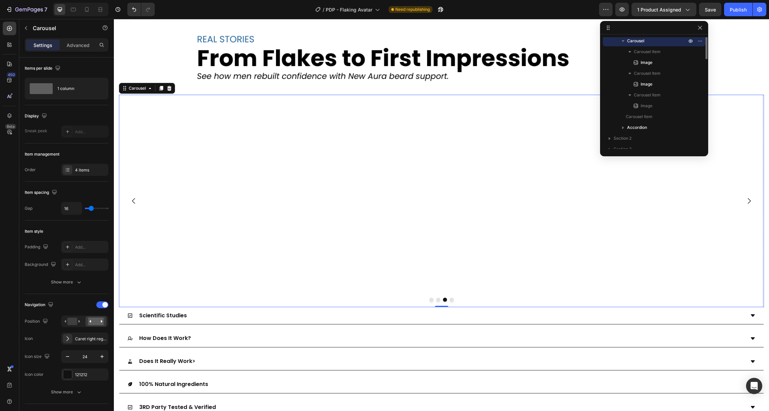
scroll to position [63, 0]
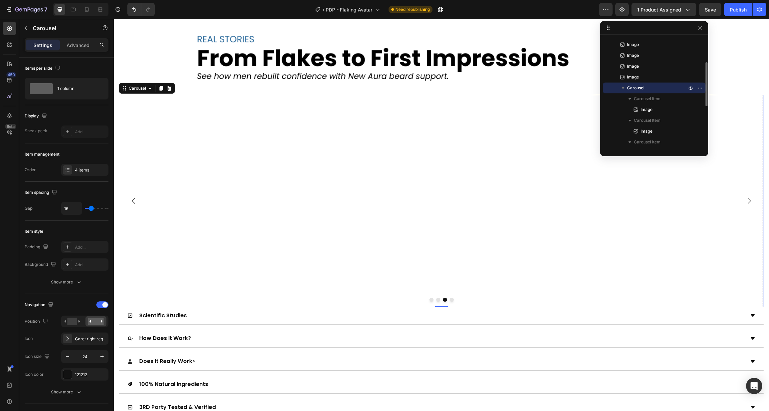
click at [132, 197] on icon "Carousel Back Arrow" at bounding box center [134, 201] width 8 height 8
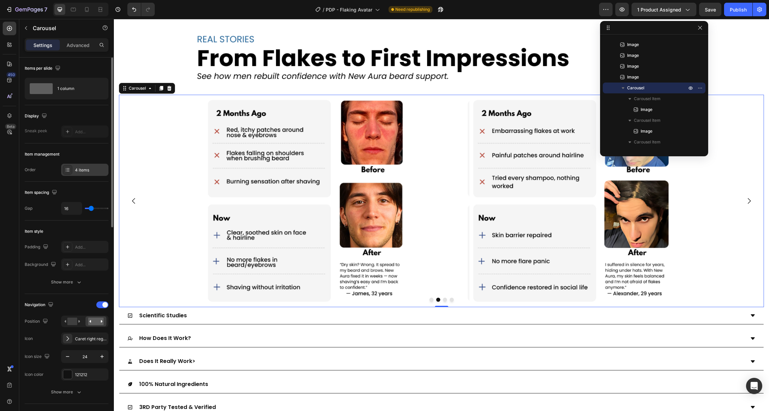
click at [89, 168] on div "4 items" at bounding box center [91, 170] width 32 height 6
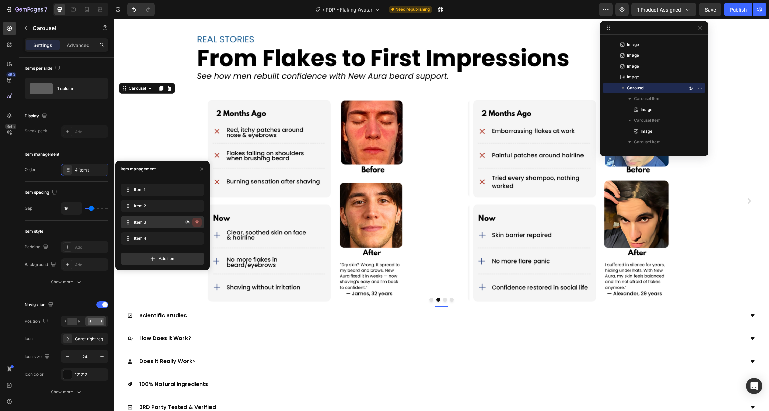
click at [197, 220] on icon "button" at bounding box center [196, 222] width 3 height 4
click at [196, 222] on div "Delete" at bounding box center [192, 222] width 13 height 6
click at [196, 222] on icon "button" at bounding box center [196, 221] width 5 height 5
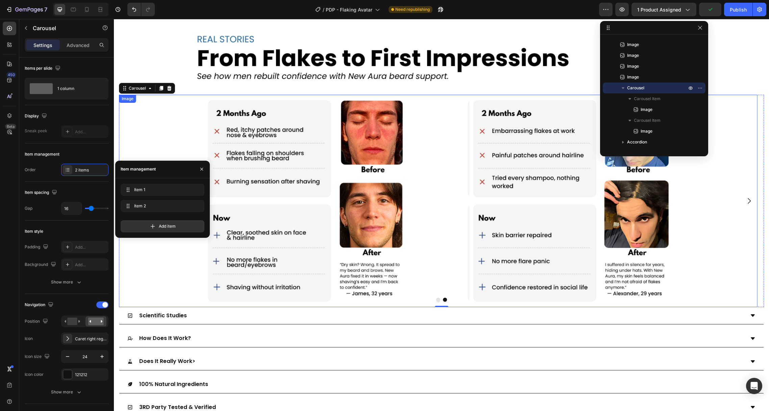
scroll to position [1775, 0]
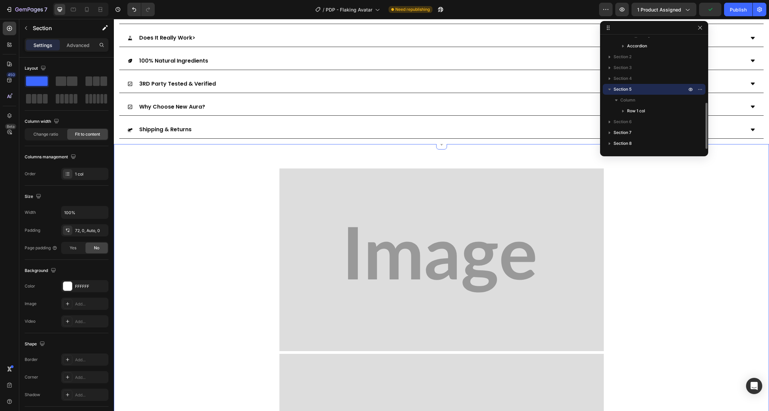
scroll to position [1955, 0]
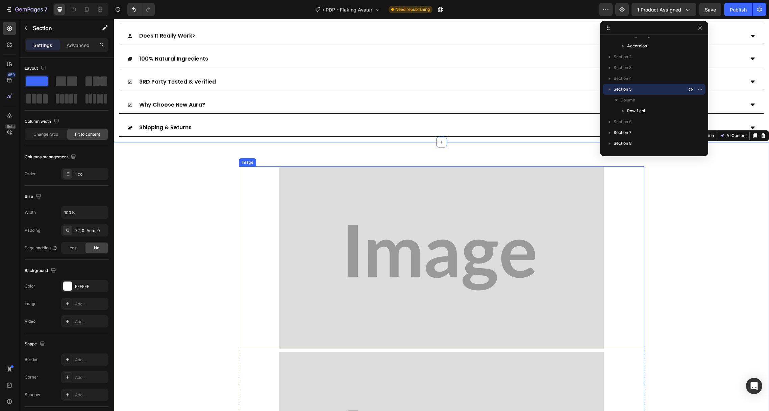
click at [310, 219] on img at bounding box center [441, 257] width 324 height 182
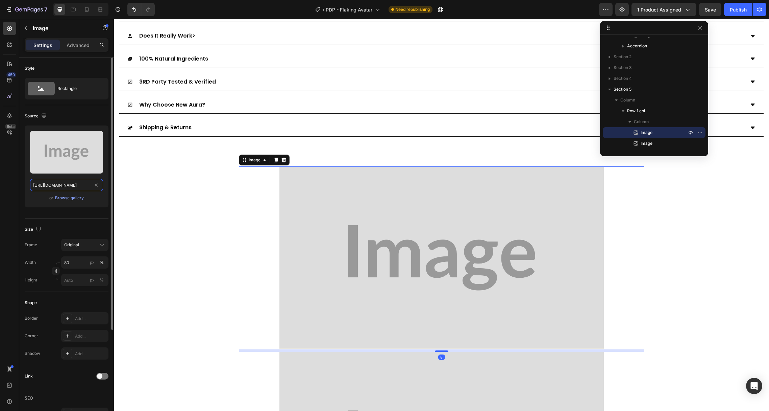
click at [60, 183] on input "[URL][DOMAIN_NAME]" at bounding box center [66, 185] width 73 height 12
paste input "[DOMAIN_NAME][URL]"
type input "[URL][DOMAIN_NAME]"
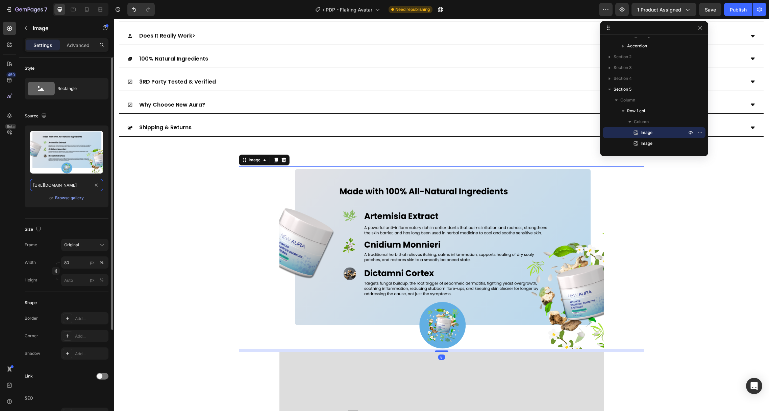
scroll to position [0, 209]
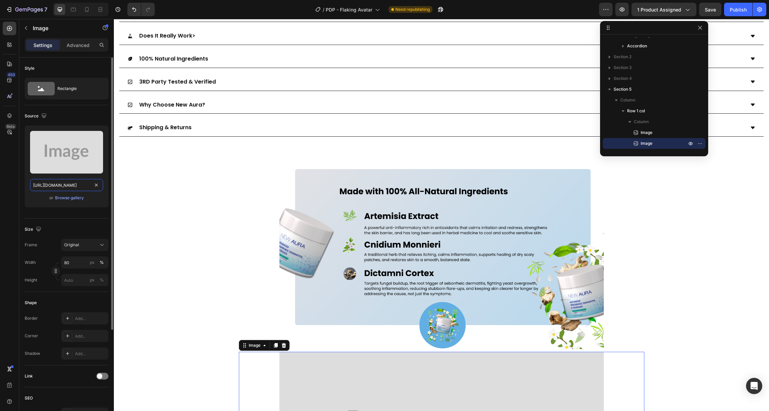
click at [52, 183] on input "[URL][DOMAIN_NAME]" at bounding box center [66, 185] width 73 height 12
paste input "[DOMAIN_NAME][URL]"
type input "[URL][DOMAIN_NAME]"
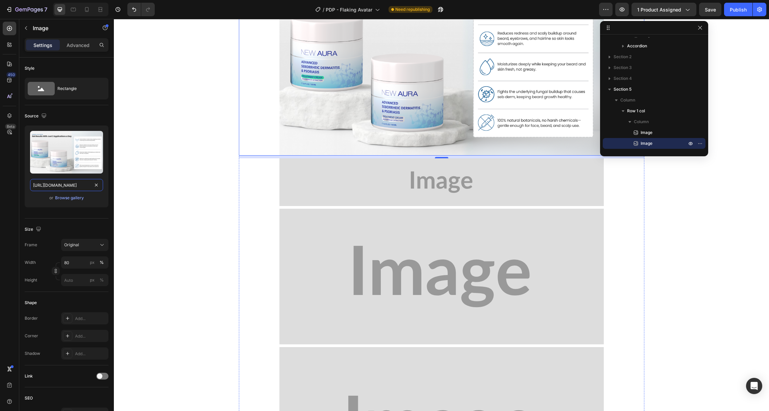
scroll to position [2311, 0]
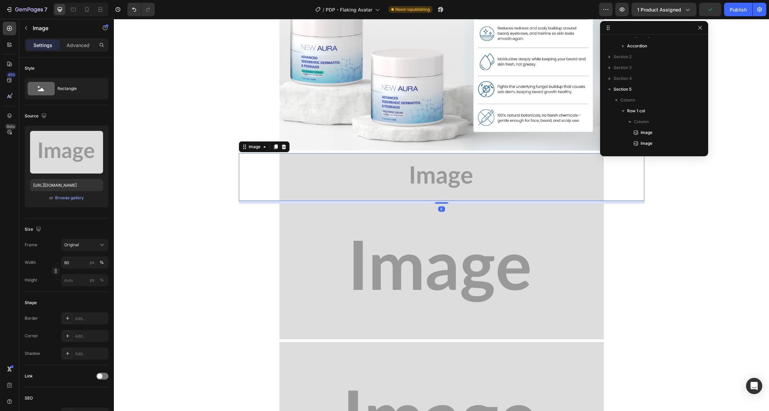
click at [360, 188] on img at bounding box center [441, 177] width 324 height 48
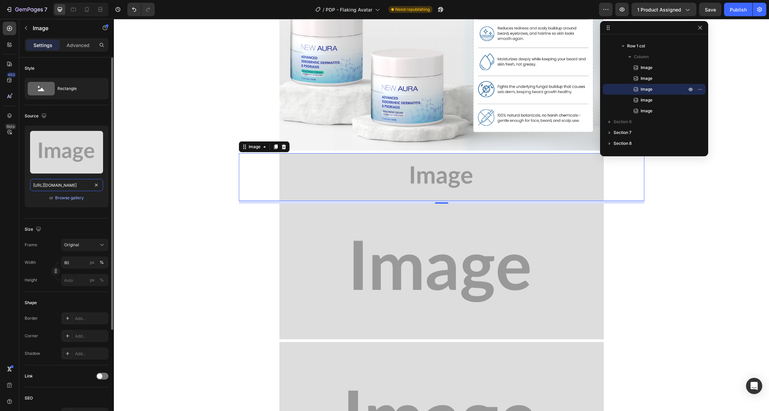
click at [49, 180] on input "[URL][DOMAIN_NAME]" at bounding box center [66, 185] width 73 height 12
paste input "[DOMAIN_NAME][URL]"
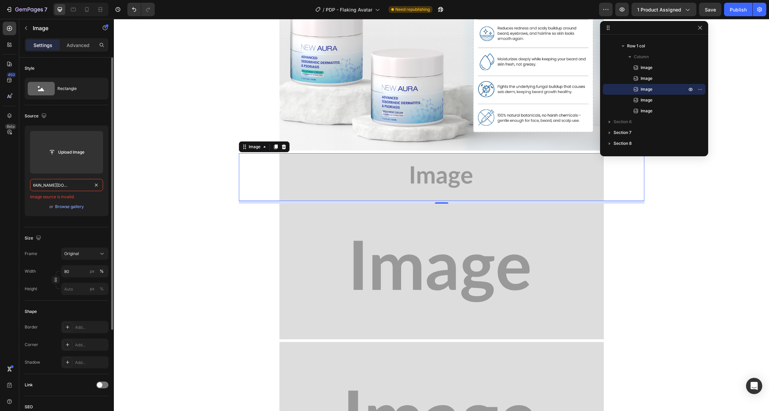
click at [48, 186] on input "[URL][DOMAIN_NAME][DOMAIN_NAME]" at bounding box center [66, 185] width 73 height 12
paste input "text"
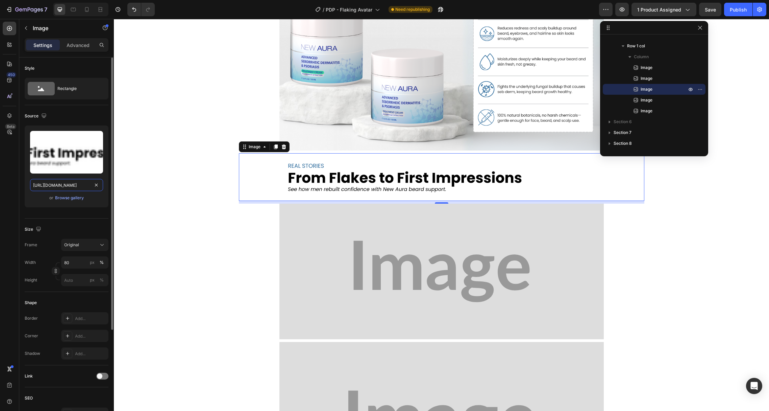
scroll to position [0, 211]
type input "[URL][DOMAIN_NAME]"
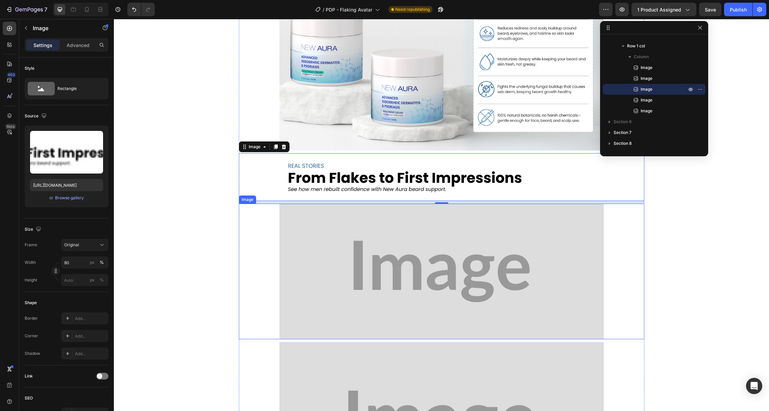
click at [334, 242] on img at bounding box center [441, 271] width 324 height 136
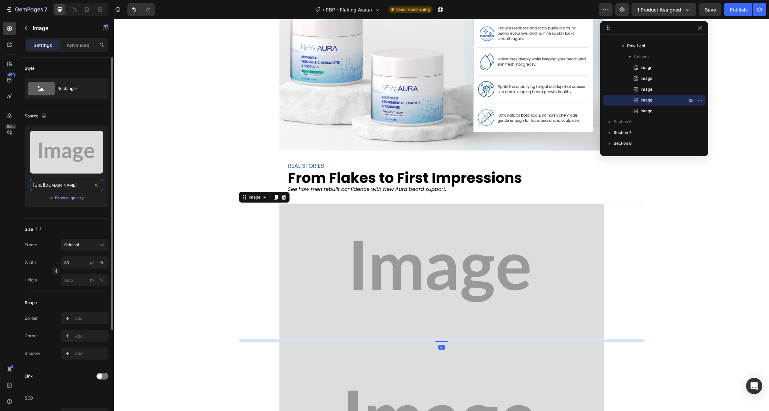
click at [60, 185] on input "[URL][DOMAIN_NAME]" at bounding box center [66, 185] width 73 height 12
paste input "[DOMAIN_NAME][URL]"
type input "[URL][DOMAIN_NAME]"
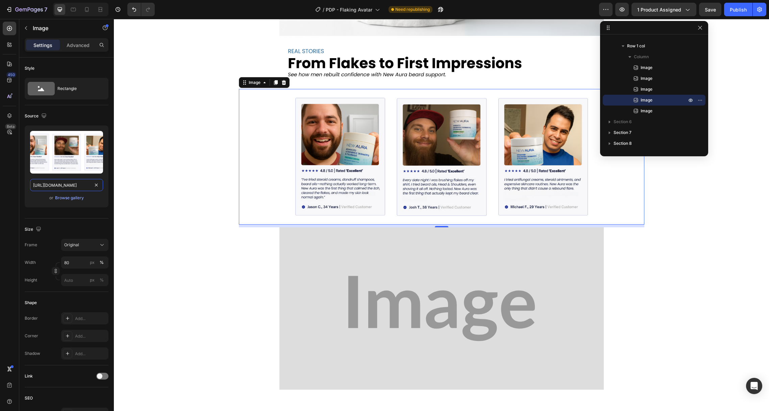
scroll to position [2425, 0]
click at [298, 269] on img at bounding box center [441, 308] width 324 height 162
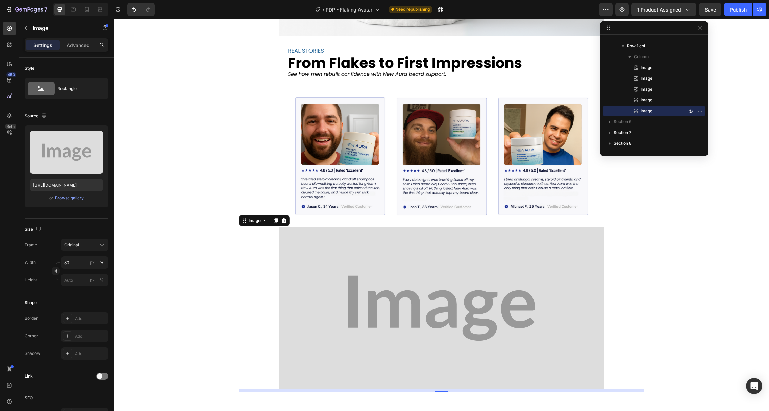
click at [315, 304] on img at bounding box center [441, 308] width 324 height 162
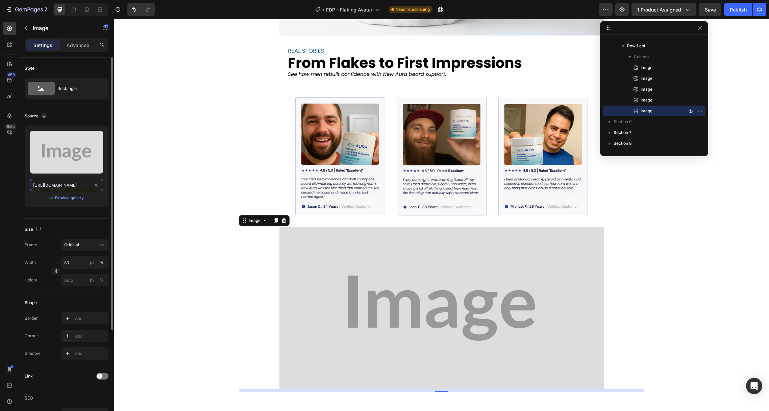
click at [48, 187] on input "[URL][DOMAIN_NAME]" at bounding box center [66, 185] width 73 height 12
paste input "[DOMAIN_NAME][URL]"
type input "[URL][DOMAIN_NAME]"
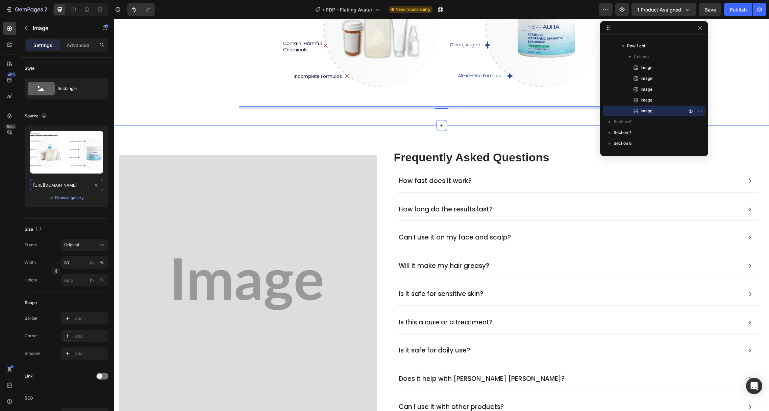
scroll to position [2710, 0]
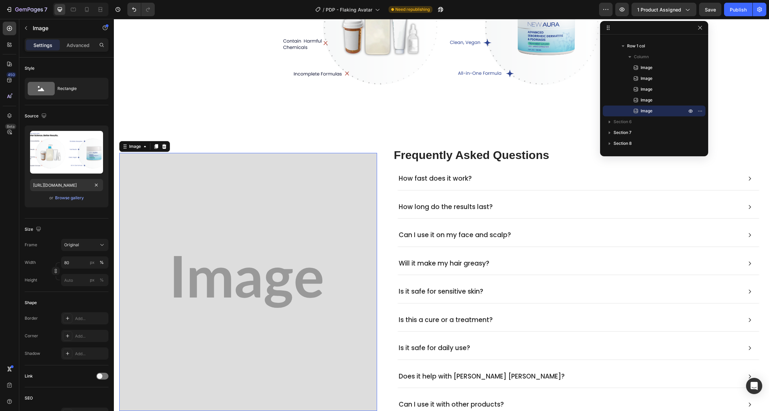
click at [211, 232] on img at bounding box center [248, 282] width 258 height 258
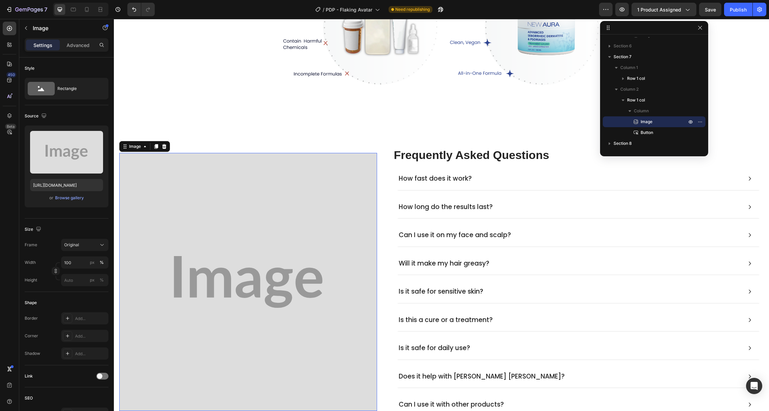
click at [223, 295] on img at bounding box center [248, 282] width 258 height 258
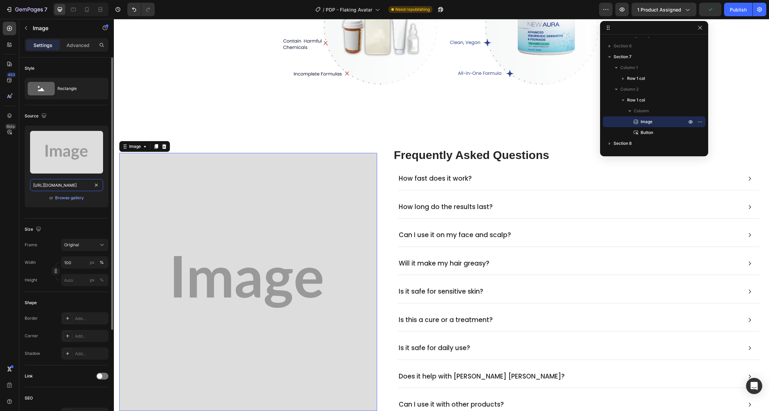
click at [55, 185] on input "[URL][DOMAIN_NAME]" at bounding box center [66, 185] width 73 height 12
paste input "[DOMAIN_NAME][URL]"
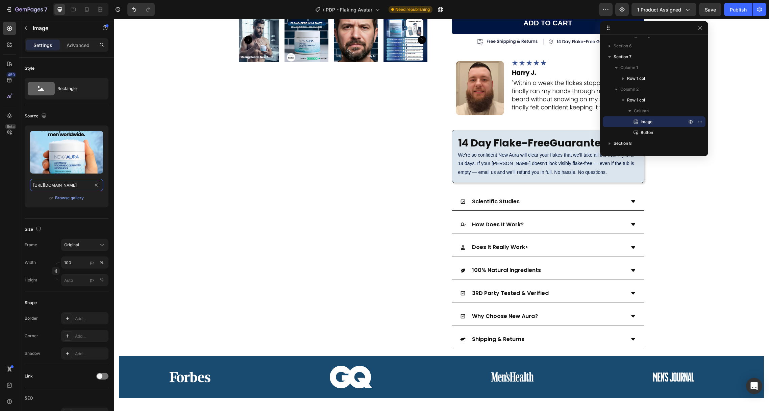
scroll to position [0, 0]
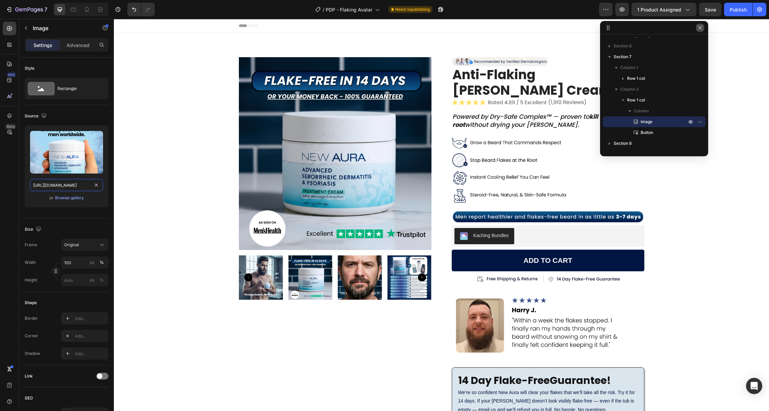
type input "[URL][DOMAIN_NAME]"
click at [703, 26] on icon "button" at bounding box center [700, 27] width 5 height 5
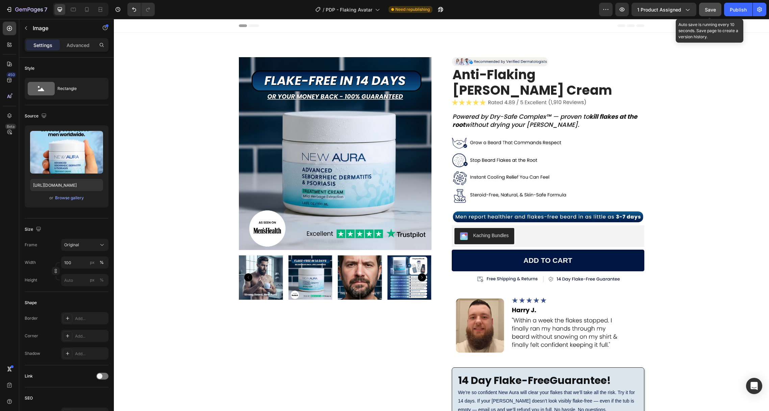
click at [714, 12] on div "Save" at bounding box center [710, 9] width 11 height 7
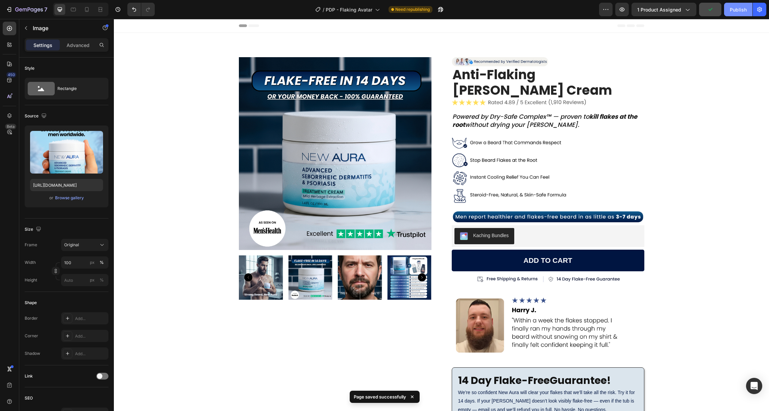
click at [734, 9] on div "Publish" at bounding box center [738, 9] width 17 height 7
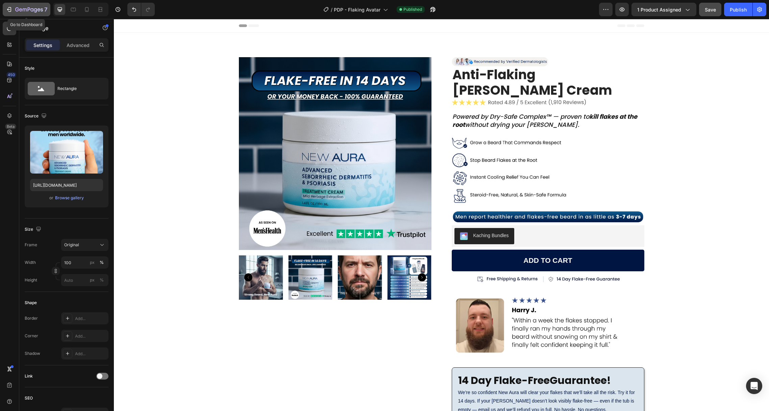
click at [6, 8] on icon "button" at bounding box center [9, 9] width 7 height 7
